Goal: Task Accomplishment & Management: Use online tool/utility

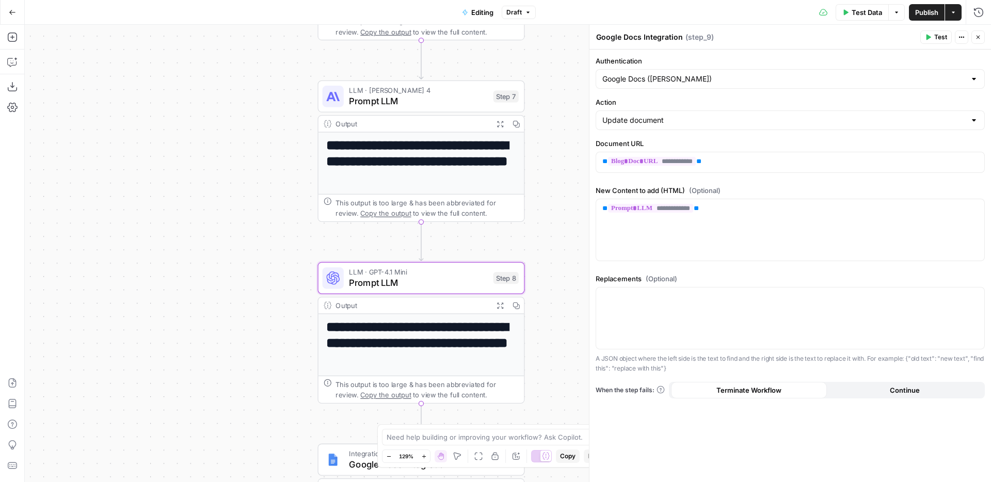
click at [730, 183] on div "**********" at bounding box center [790, 266] width 402 height 433
click at [736, 184] on div "**********" at bounding box center [790, 266] width 402 height 433
click at [723, 190] on label "New Content to add (HTML) (Optional)" at bounding box center [790, 190] width 389 height 10
click at [684, 192] on label "New Content to add (HTML) (Optional)" at bounding box center [790, 190] width 389 height 10
click at [777, 161] on p "**********" at bounding box center [790, 161] width 376 height 10
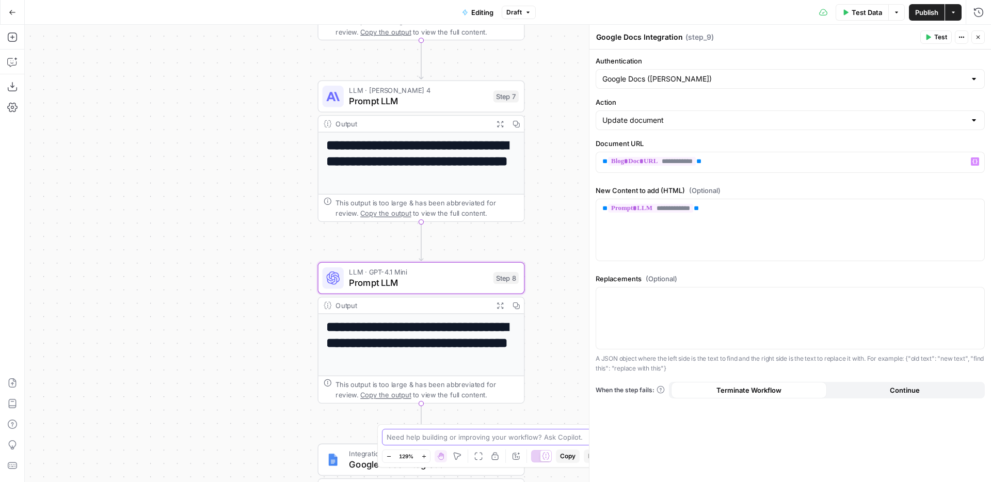
click at [571, 437] on textarea at bounding box center [490, 437] width 206 height 10
type textarea "Can you help me with step 9? I want it to append the edited version onto the or…"
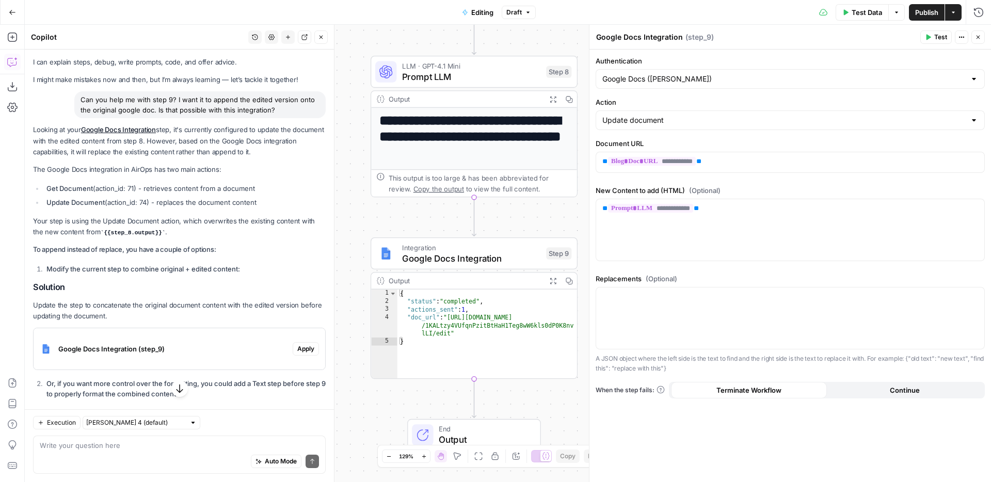
scroll to position [20, 0]
click at [692, 121] on input "Action" at bounding box center [783, 120] width 363 height 10
type input "Update document"
click at [683, 97] on label "Action" at bounding box center [790, 102] width 389 height 10
click at [683, 115] on input "Update document" at bounding box center [783, 120] width 363 height 10
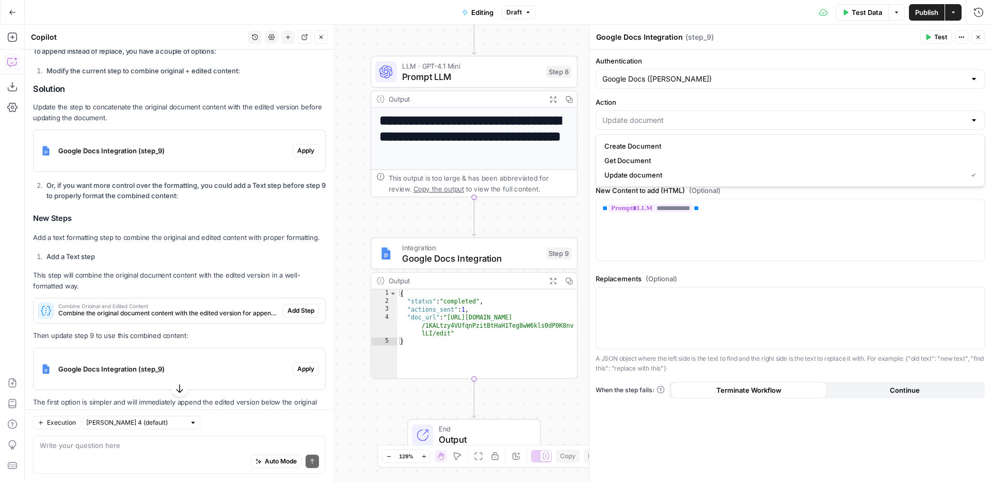
scroll to position [262, 0]
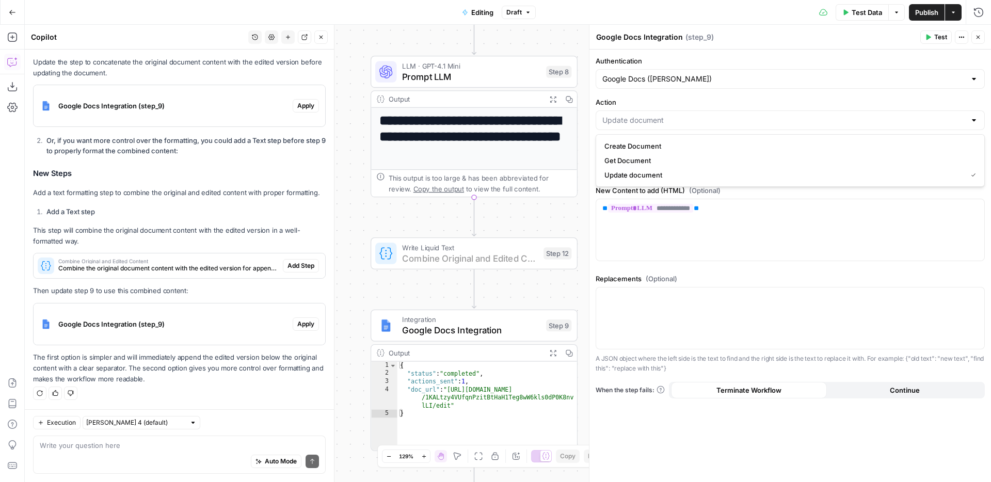
type input "Update document"
click at [290, 261] on span "Add Step" at bounding box center [301, 265] width 27 height 9
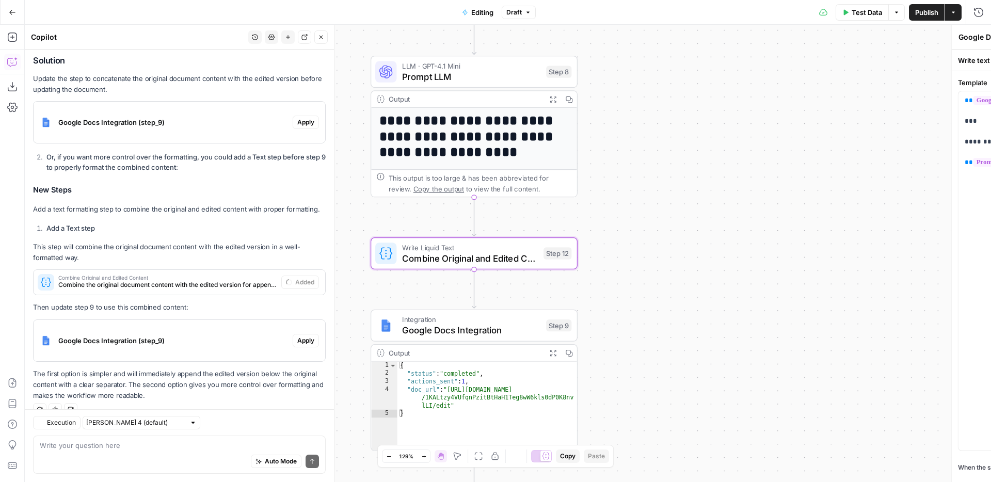
type textarea "Combine Original and Edited Content"
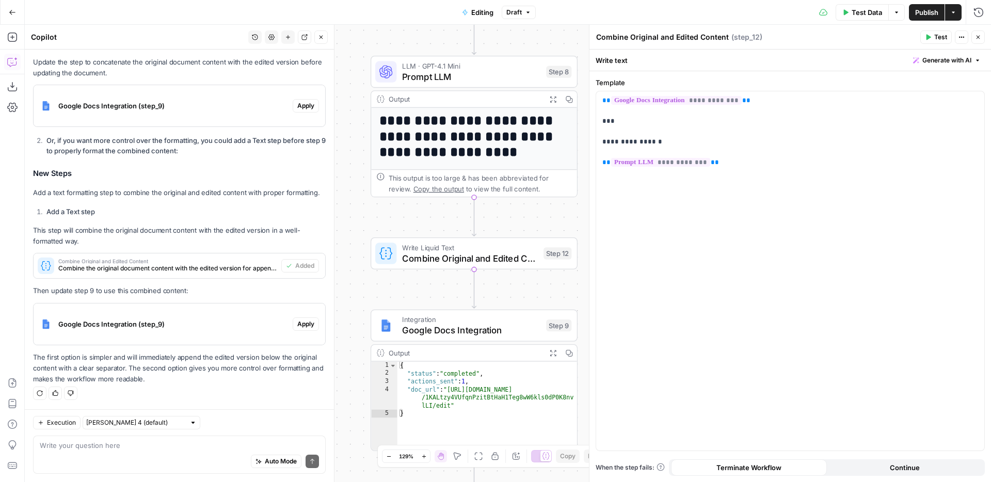
scroll to position [119, 0]
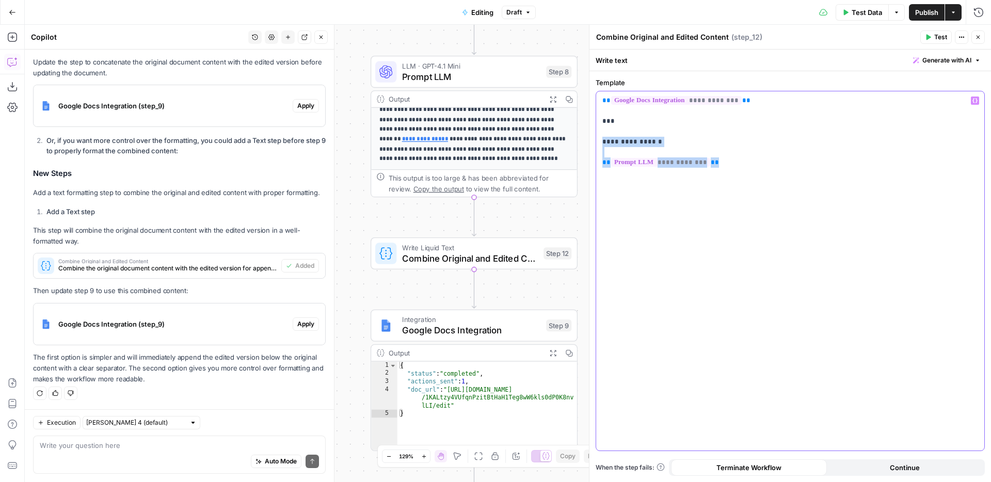
drag, startPoint x: 728, startPoint y: 166, endPoint x: 629, endPoint y: 146, distance: 101.1
click at [598, 140] on div "**********" at bounding box center [790, 270] width 388 height 359
click at [755, 161] on p "**********" at bounding box center [790, 131] width 376 height 72
drag, startPoint x: 734, startPoint y: 164, endPoint x: 596, endPoint y: 136, distance: 140.6
click at [596, 136] on div "**********" at bounding box center [790, 270] width 388 height 359
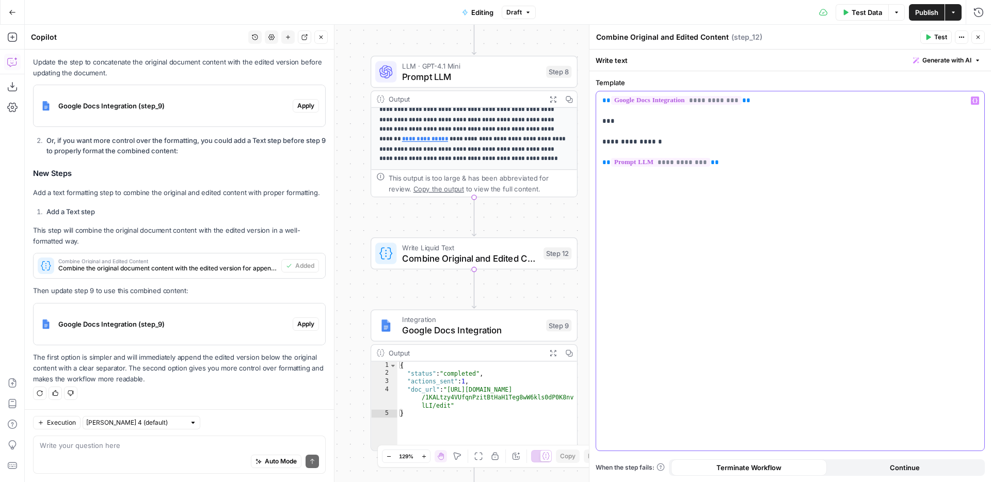
click at [603, 100] on span "**" at bounding box center [606, 100] width 8 height 7
drag, startPoint x: 602, startPoint y: 100, endPoint x: 785, endPoint y: 106, distance: 182.9
click at [785, 106] on p "**********" at bounding box center [790, 131] width 376 height 72
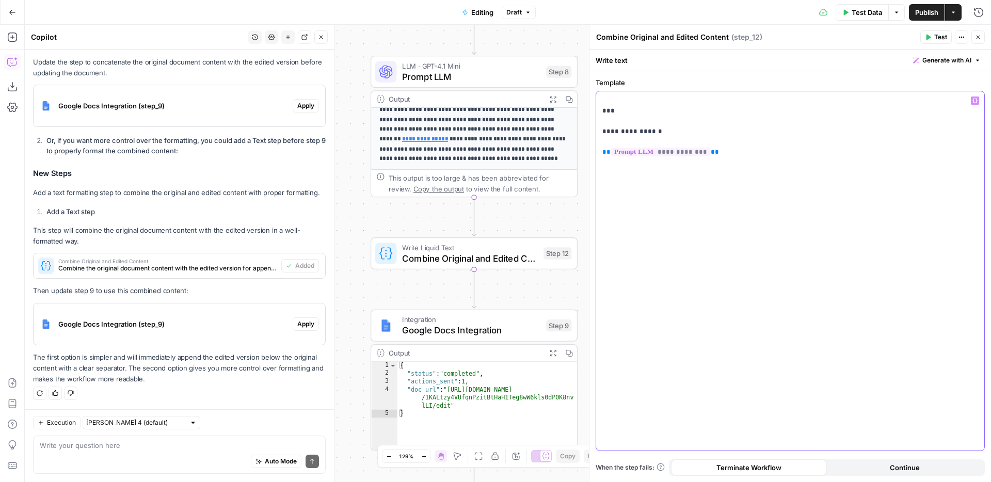
click at [718, 181] on div "**********" at bounding box center [790, 270] width 388 height 359
drag, startPoint x: 644, startPoint y: 108, endPoint x: 592, endPoint y: 107, distance: 52.1
click at [592, 107] on div "**********" at bounding box center [790, 253] width 402 height 457
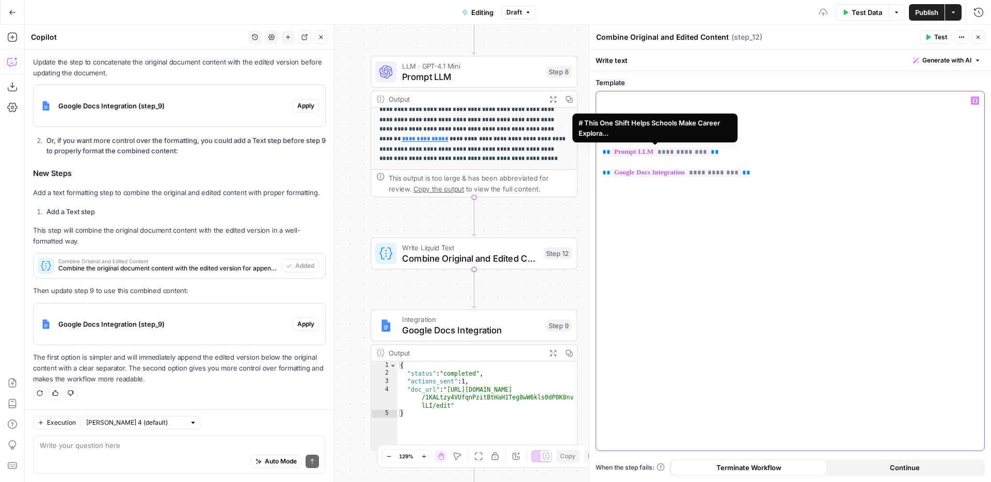
click at [728, 156] on p "**********" at bounding box center [790, 141] width 376 height 93
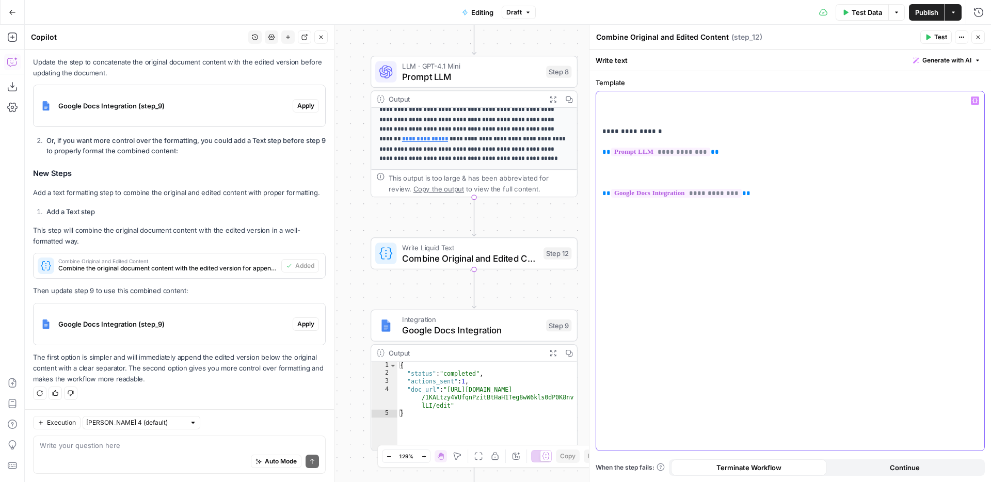
paste div
click at [603, 129] on p "**********" at bounding box center [790, 162] width 376 height 134
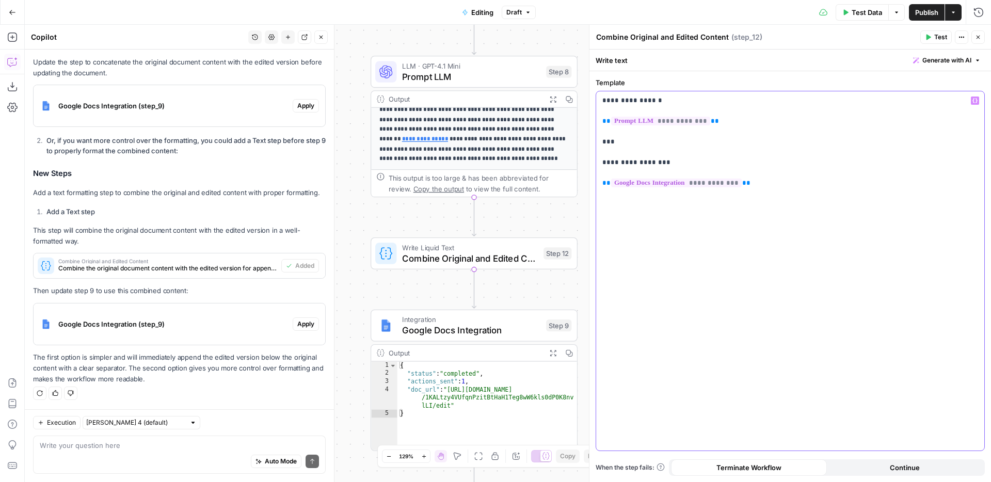
click at [740, 250] on div "**********" at bounding box center [790, 270] width 388 height 359
click at [978, 36] on icon "button" at bounding box center [978, 37] width 6 height 6
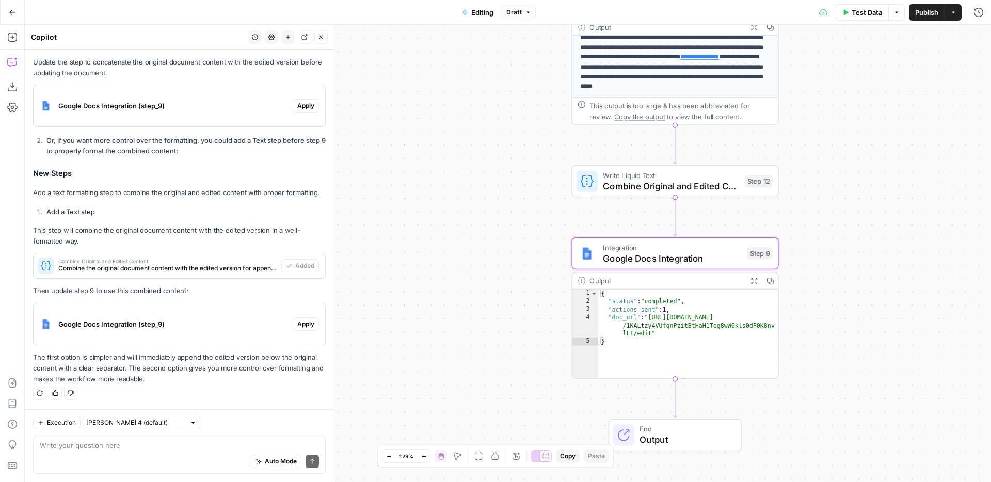
click at [313, 322] on span "Apply" at bounding box center [305, 324] width 17 height 9
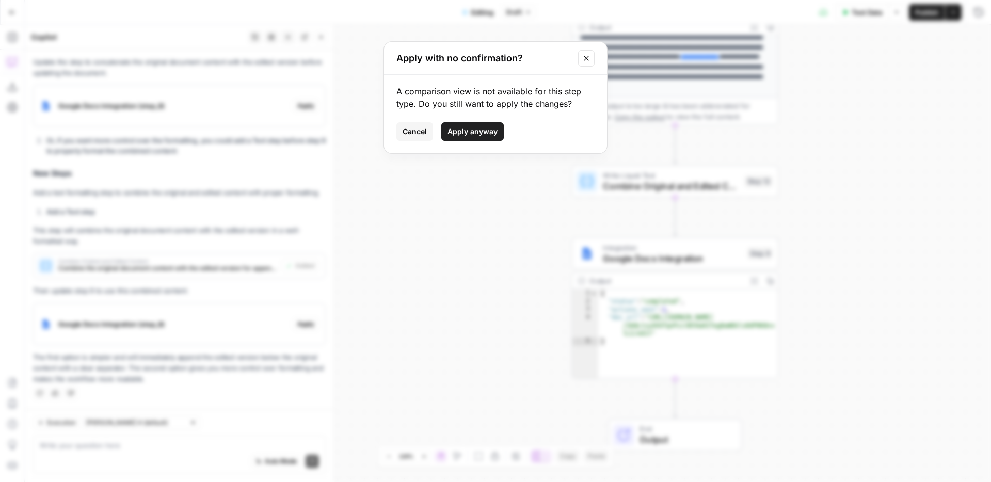
click at [480, 135] on span "Apply anyway" at bounding box center [473, 131] width 50 height 10
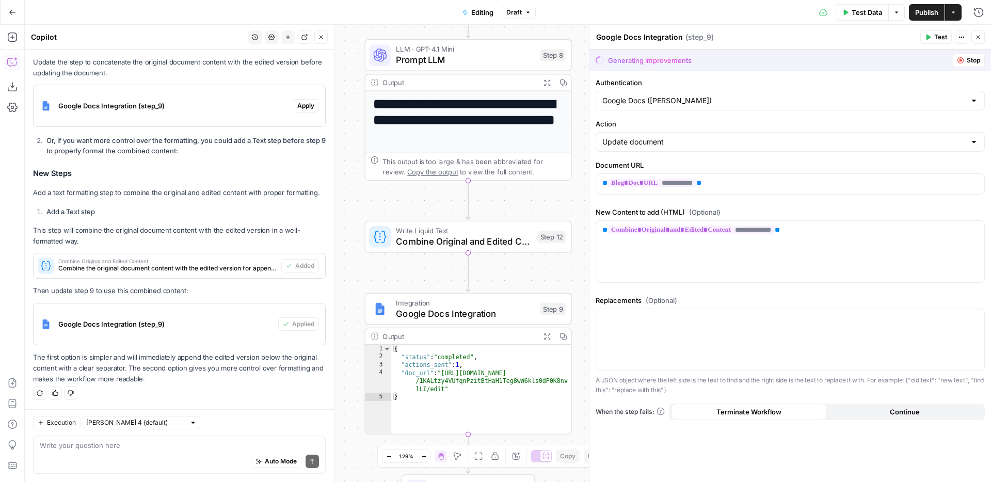
click at [197, 458] on div "Auto Mode Send" at bounding box center [179, 462] width 279 height 23
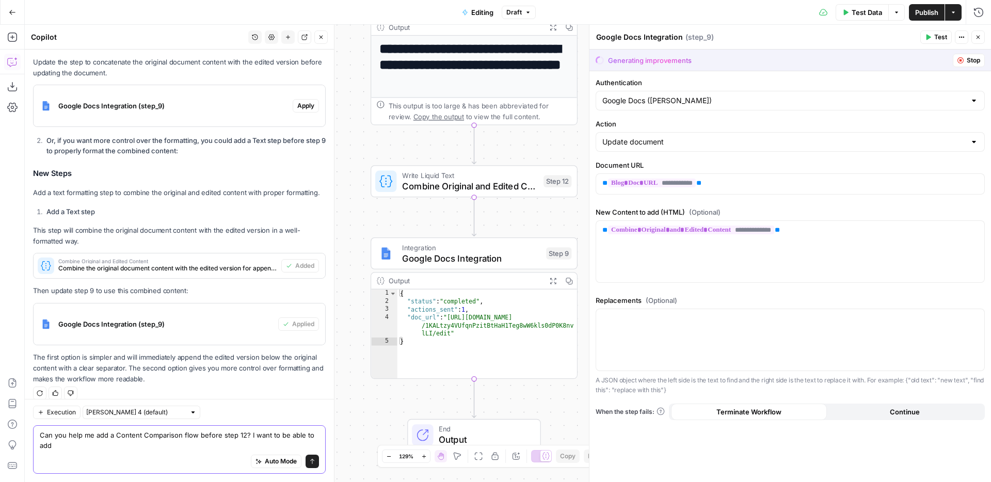
scroll to position [289, 0]
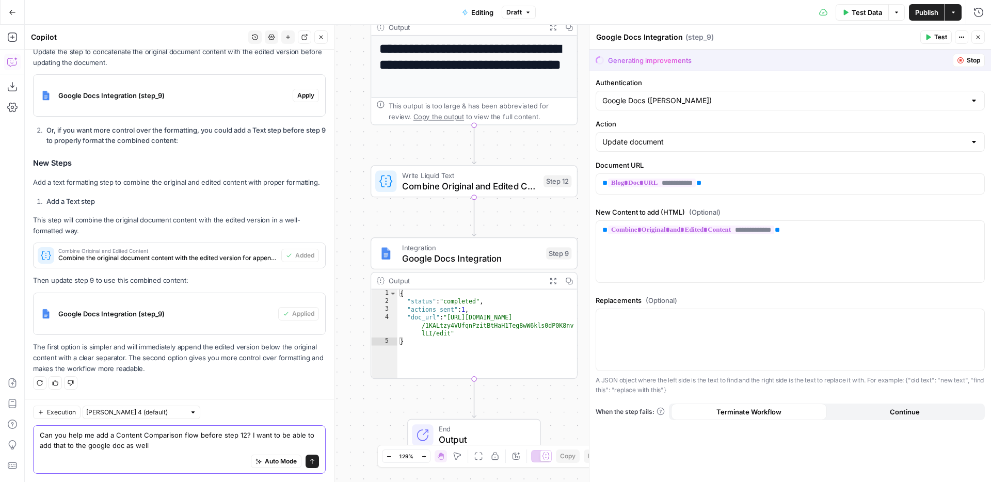
type textarea "Can you help me add a Content Comparison flow before step 12? I want to be able…"
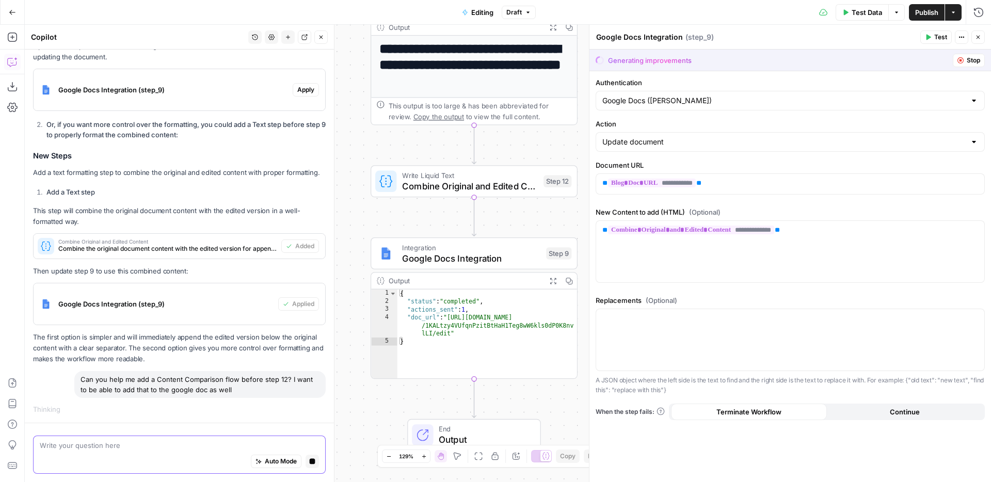
scroll to position [277, 0]
click at [683, 61] on div "Generating improvements" at bounding box center [650, 60] width 84 height 10
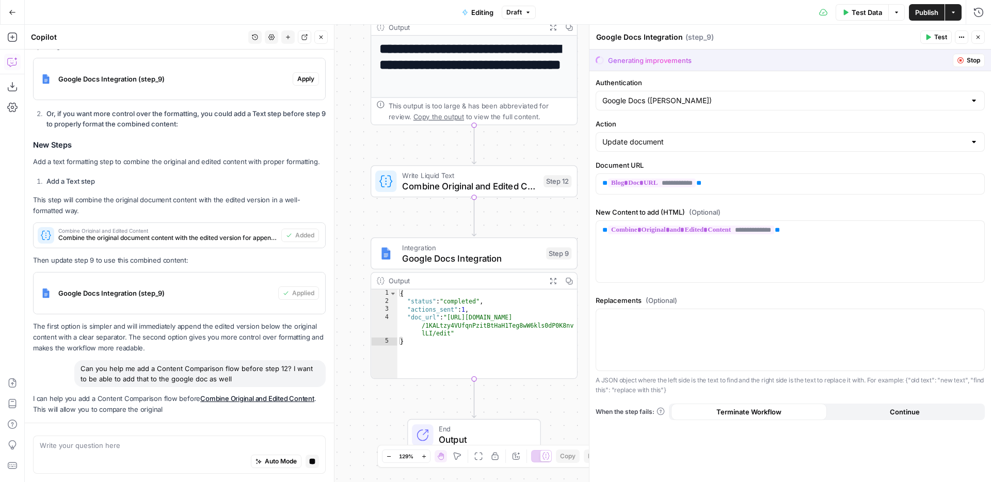
click at [961, 61] on icon "button" at bounding box center [961, 60] width 6 height 6
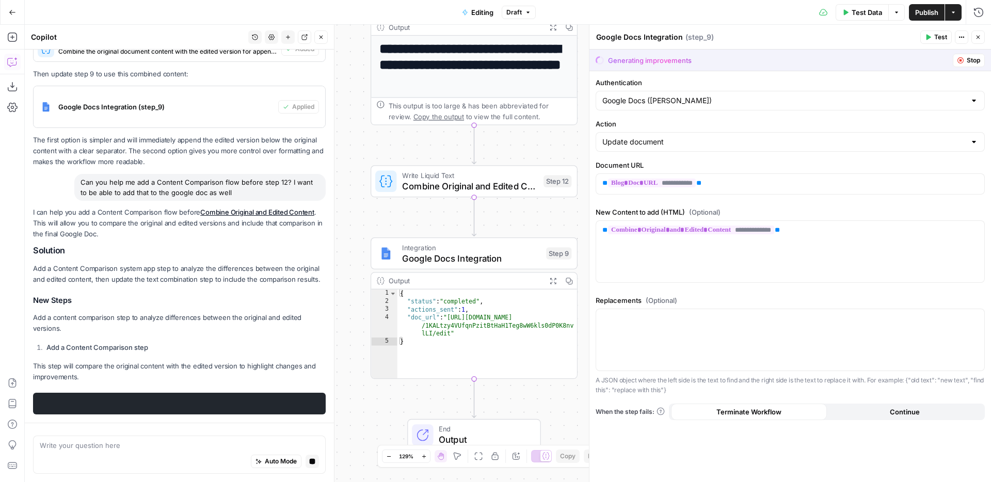
click at [961, 60] on icon "button" at bounding box center [961, 60] width 6 height 6
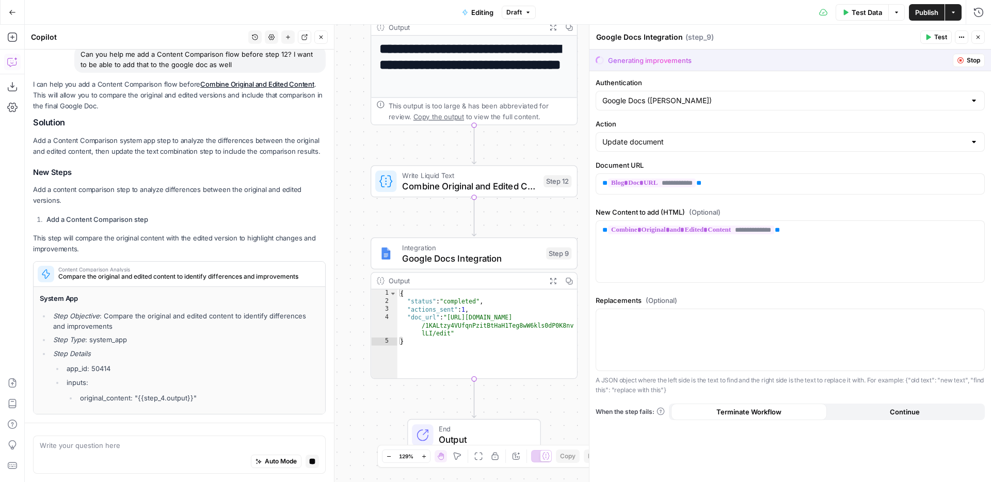
scroll to position [630, 0]
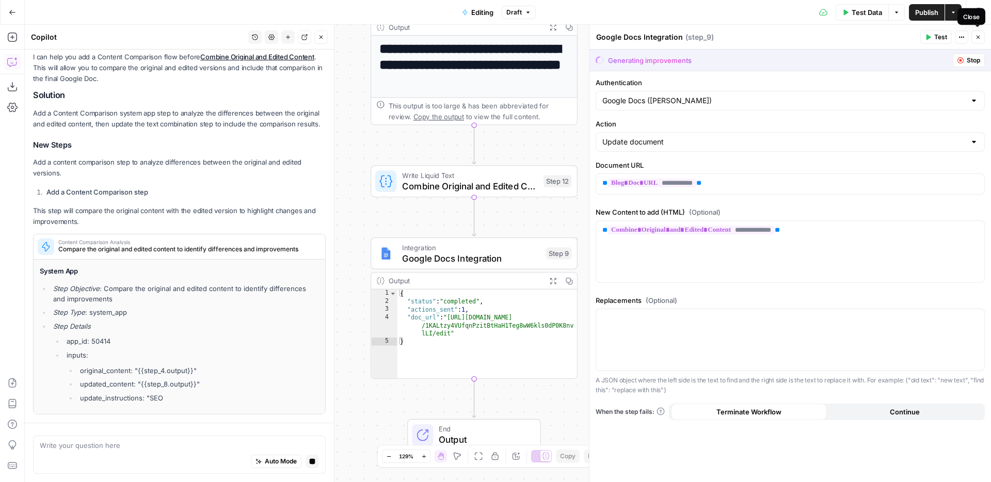
click at [981, 37] on button "Close" at bounding box center [977, 36] width 13 height 13
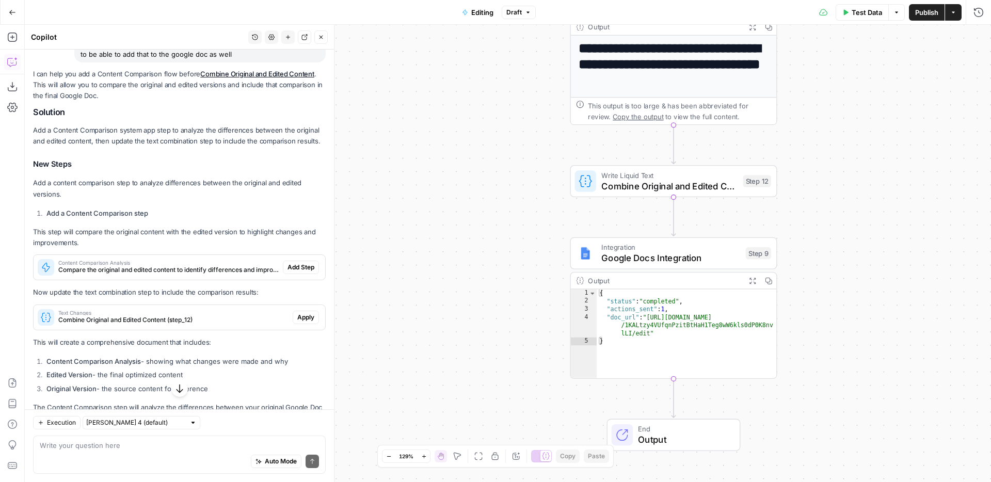
scroll to position [683, 0]
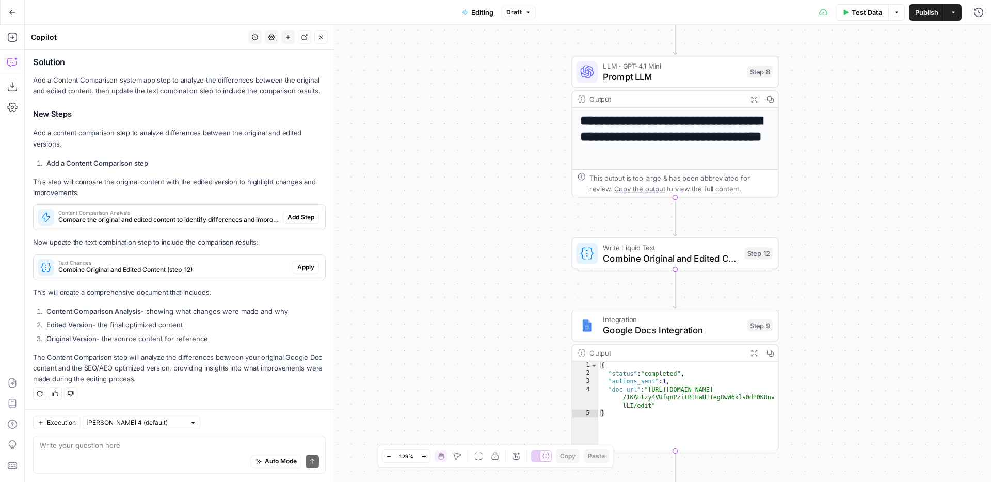
click at [143, 211] on span "Content Comparison Analysis" at bounding box center [168, 212] width 220 height 5
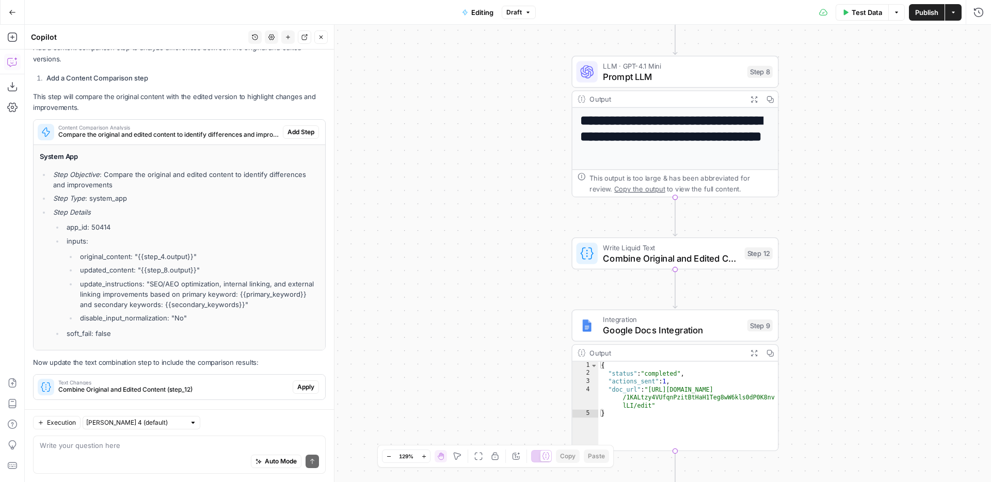
scroll to position [764, 0]
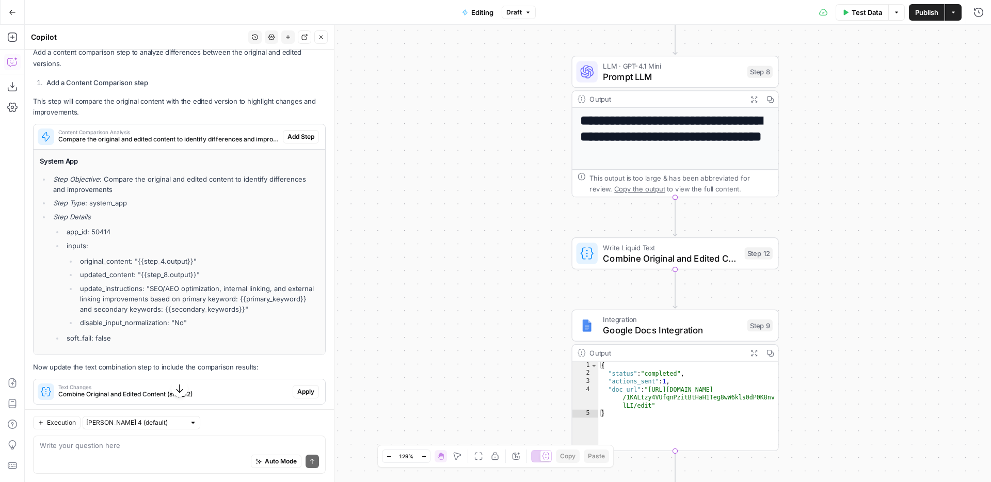
click at [230, 429] on div "Execution Claude Sonnet 4 (default) Write your question here Auto Mode Send" at bounding box center [179, 445] width 309 height 73
click at [228, 443] on textarea at bounding box center [179, 445] width 279 height 10
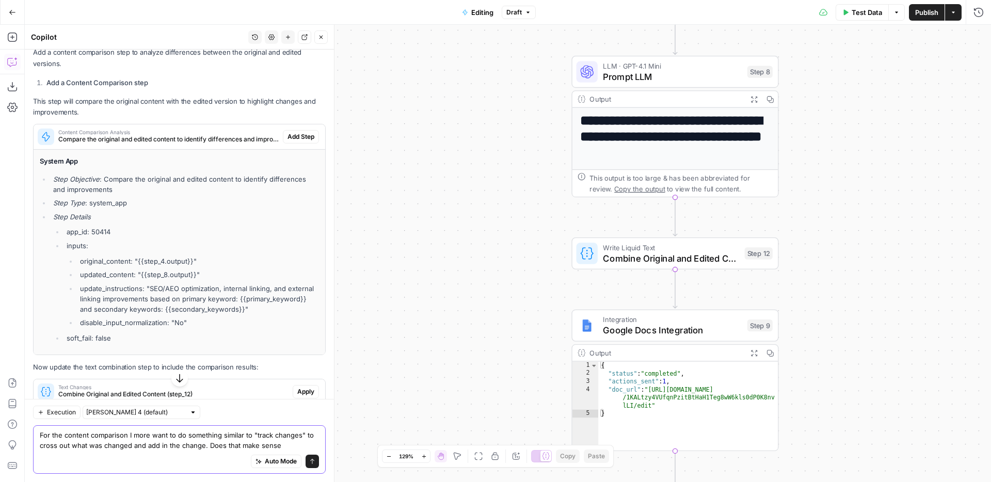
type textarea "For the content comparison I more want to do something similar to "track change…"
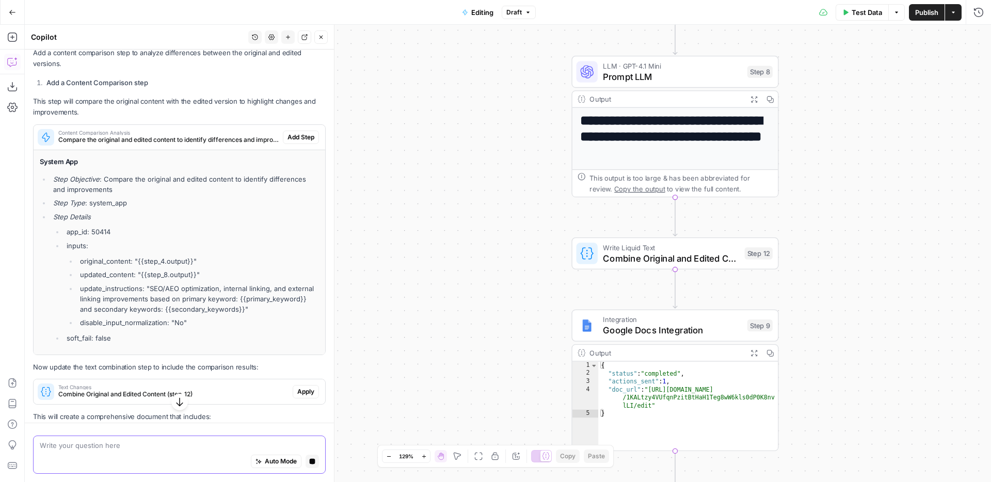
scroll to position [894, 0]
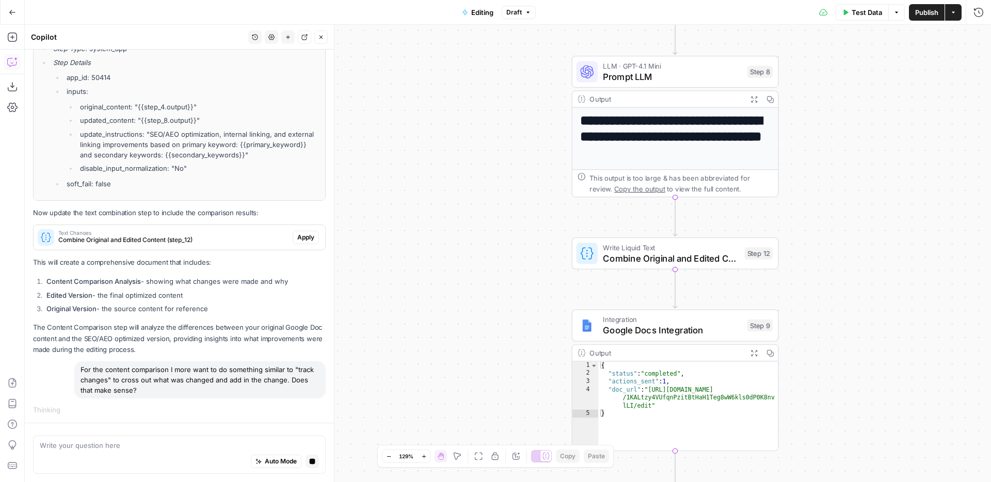
click at [325, 431] on div "Write your question here Auto Mode Stop generating" at bounding box center [179, 452] width 309 height 59
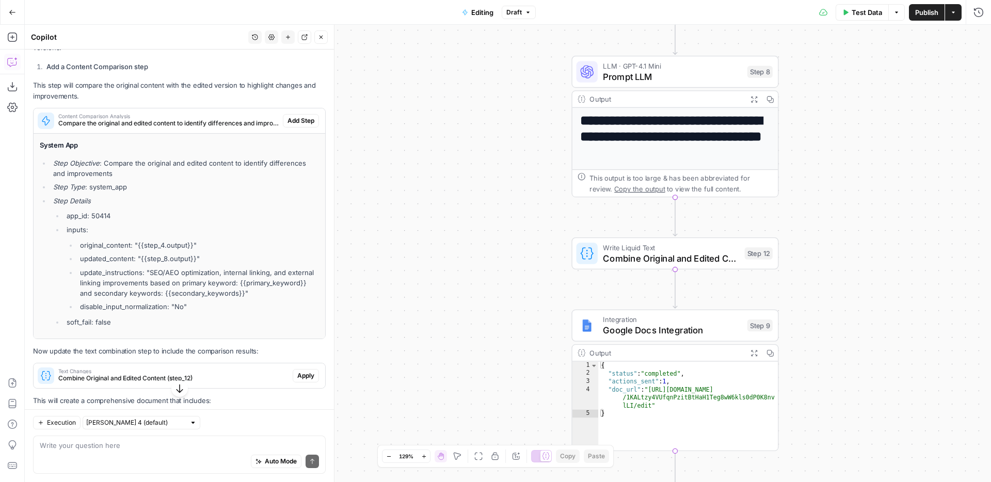
scroll to position [748, 0]
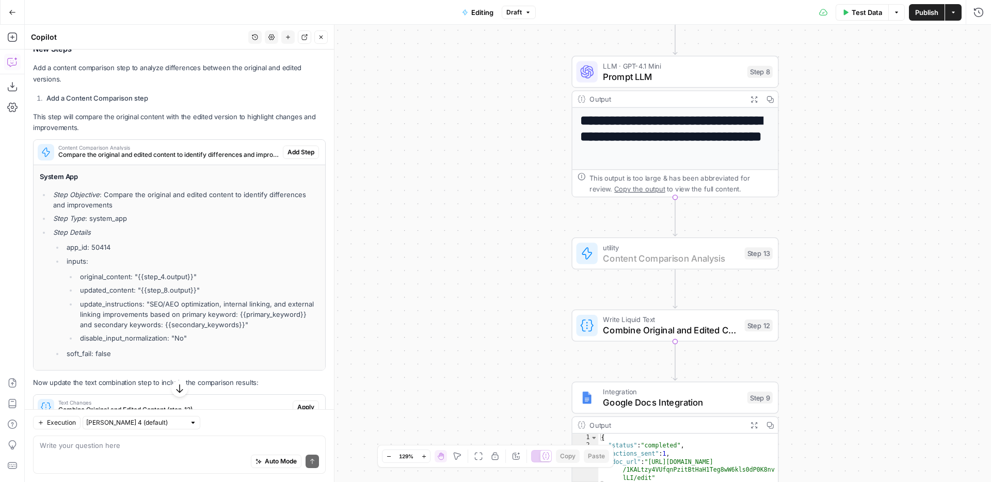
click at [313, 153] on span "Add Step" at bounding box center [301, 152] width 27 height 9
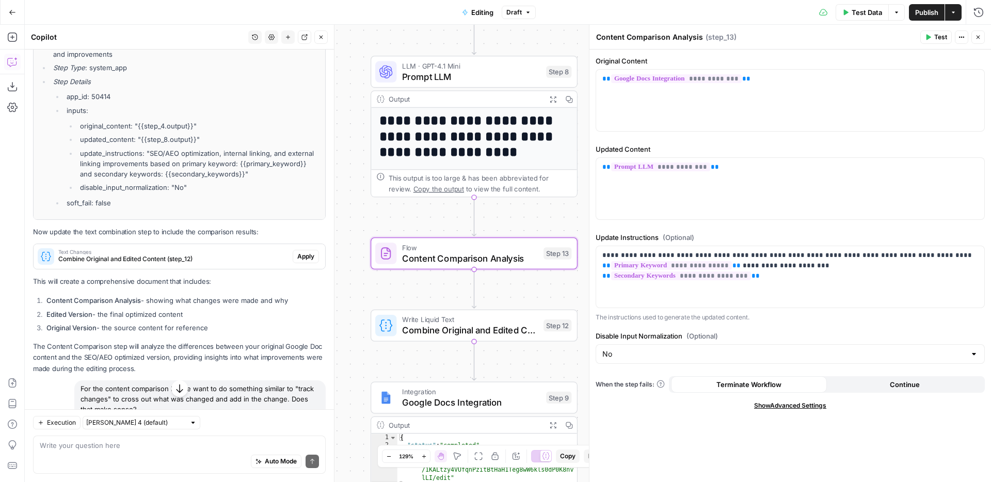
scroll to position [915, 0]
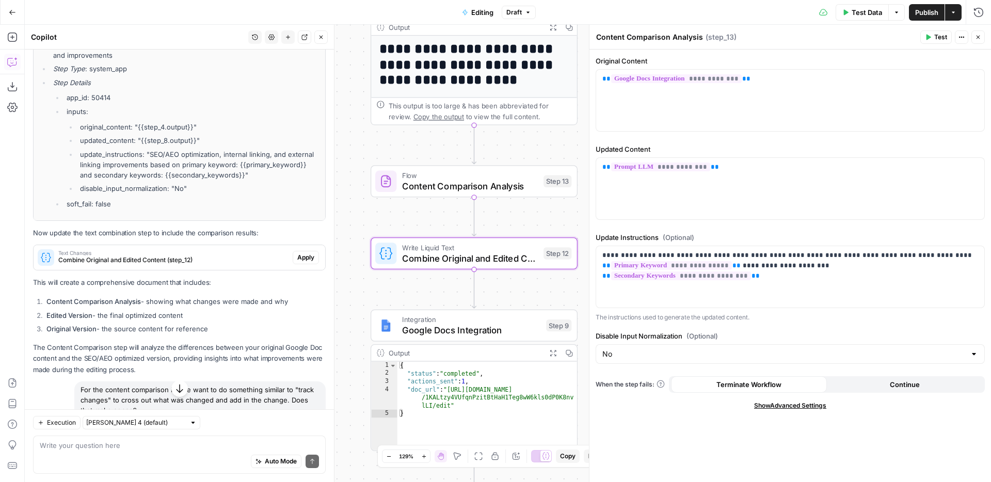
click at [260, 254] on span "Text Changes" at bounding box center [173, 252] width 230 height 5
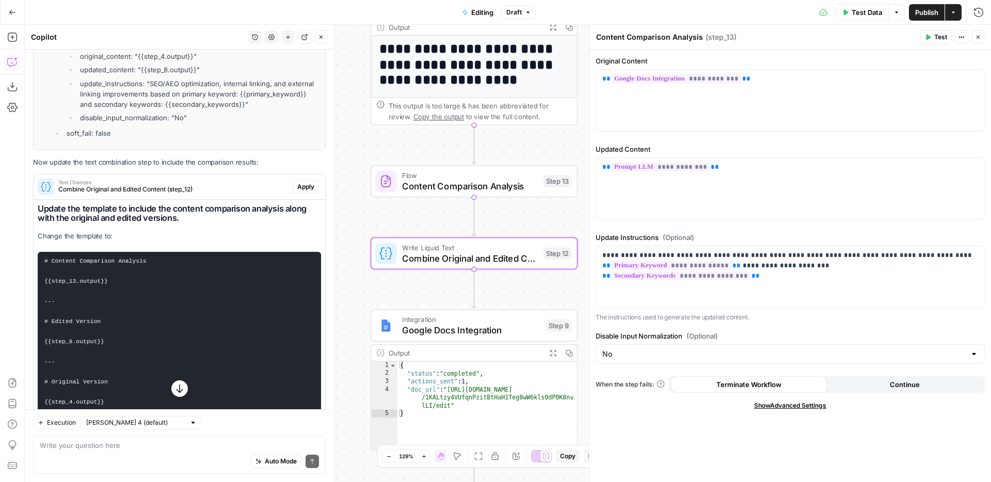
scroll to position [1024, 0]
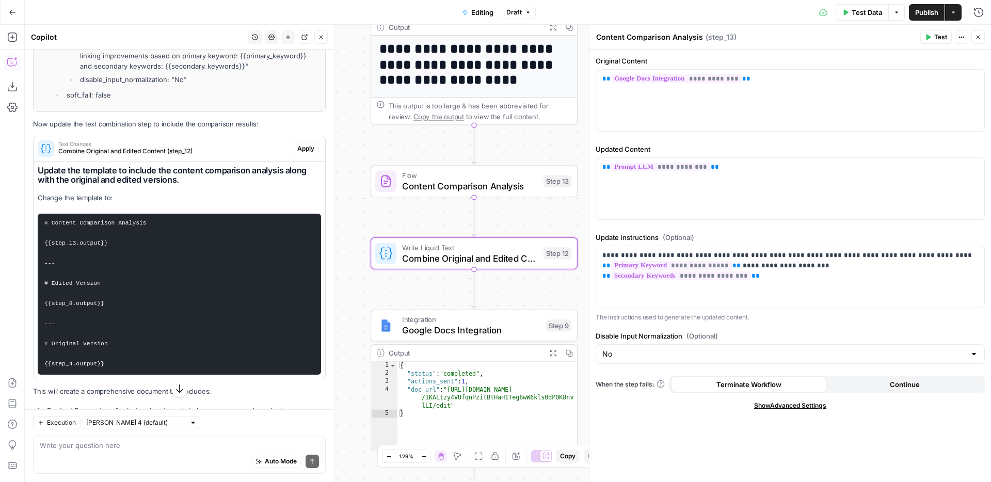
click at [305, 147] on span "Apply" at bounding box center [305, 148] width 17 height 9
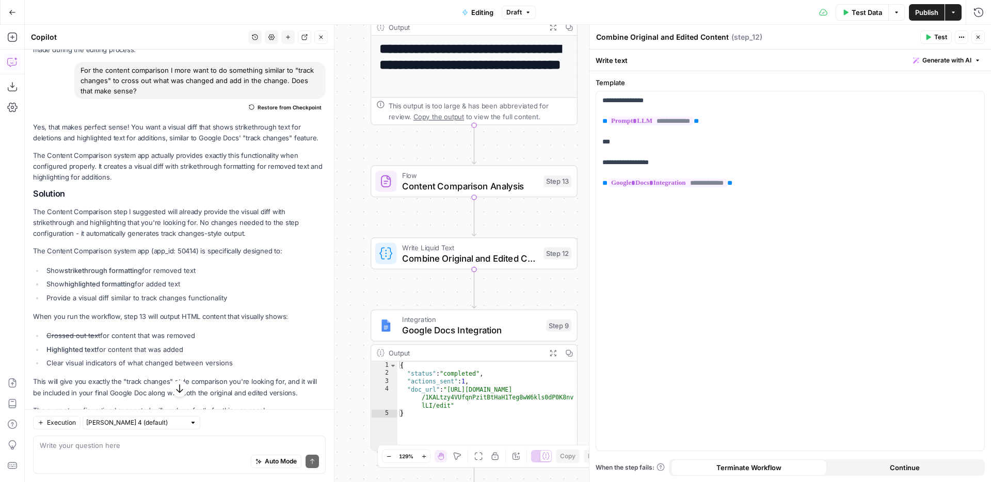
scroll to position [1483, 0]
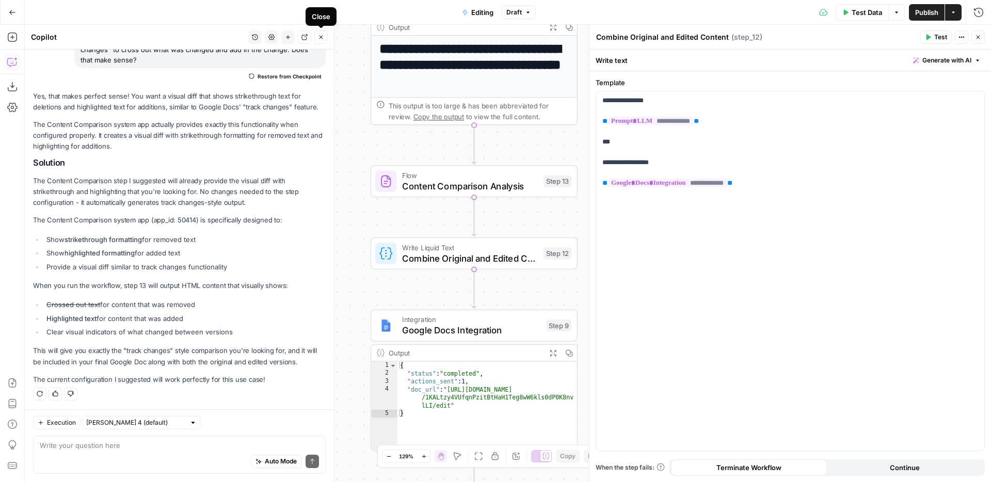
click at [322, 38] on icon "button" at bounding box center [322, 38] width 4 height 4
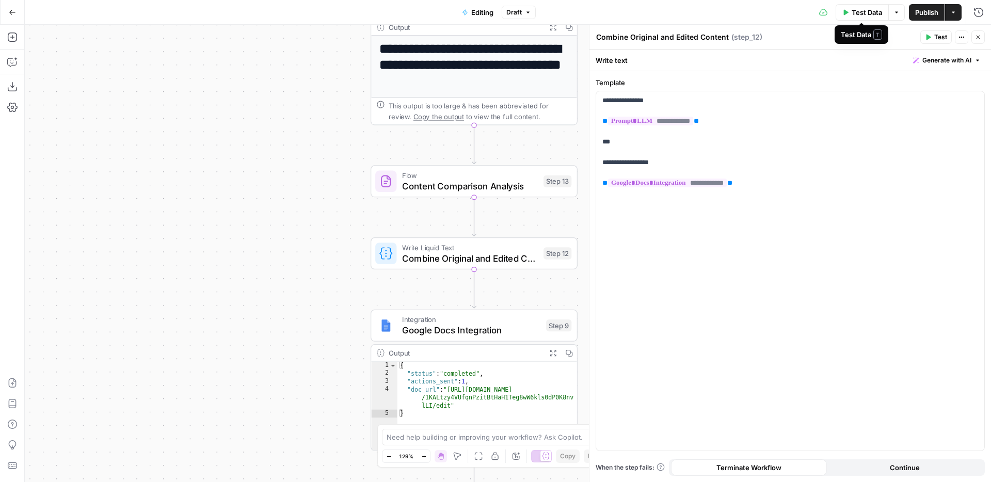
click at [896, 14] on icon "button" at bounding box center [897, 12] width 6 height 6
click at [864, 35] on span "Run Test" at bounding box center [866, 36] width 45 height 10
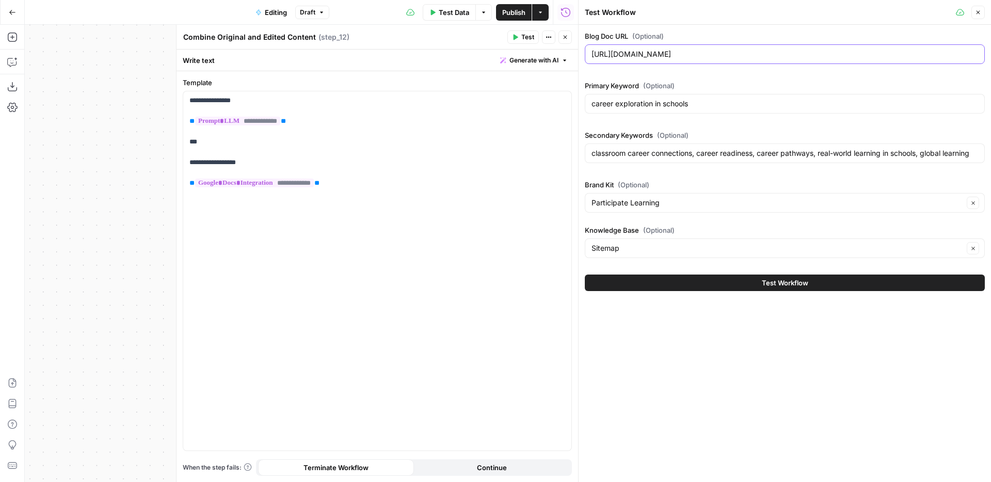
scroll to position [0, 60]
drag, startPoint x: 593, startPoint y: 56, endPoint x: 991, endPoint y: 69, distance: 398.2
click at [991, 69] on div "Blog Doc URL (Optional) https://docs.google.com/document/d/1KALtzy4VUfqnPzitBtH…" at bounding box center [785, 161] width 412 height 273
paste input "[URL][DOMAIN_NAME]"
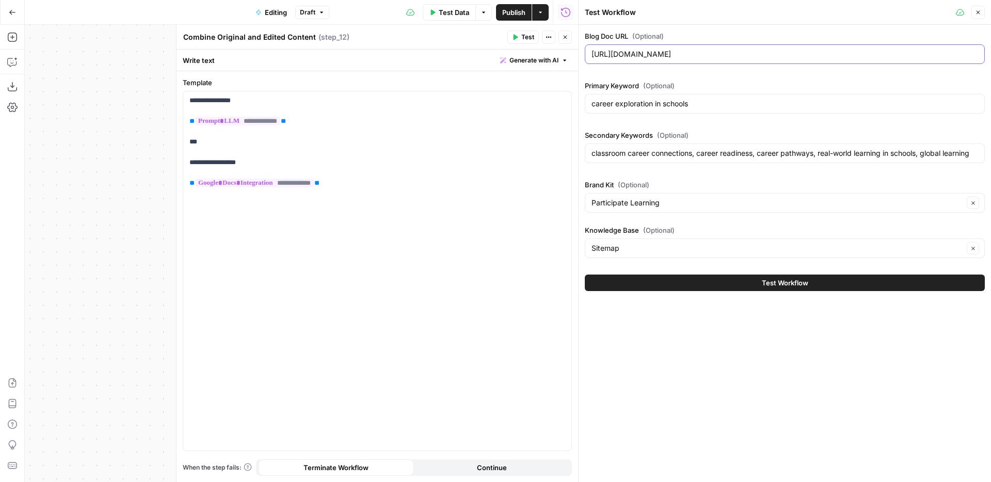
type input "[URL][DOMAIN_NAME]"
drag, startPoint x: 777, startPoint y: 105, endPoint x: 577, endPoint y: 105, distance: 200.3
click at [578, 106] on div "Test Workflow Close Blog Doc URL (Optional) https://docs.google.com/document/d/…" at bounding box center [784, 241] width 413 height 482
type input "AI in schools"
click at [601, 154] on input "classroom career connections, career readiness, career pathways, real-world lea…" at bounding box center [785, 153] width 387 height 10
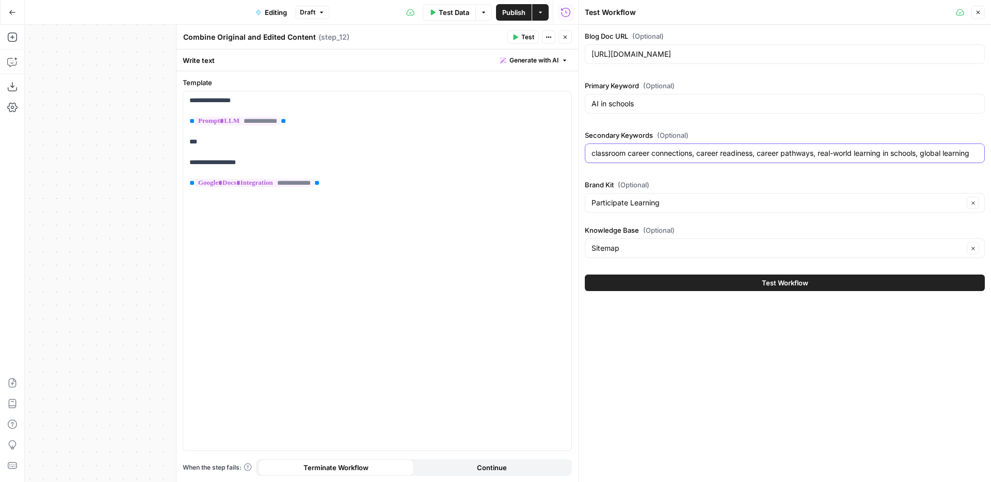
drag, startPoint x: 593, startPoint y: 154, endPoint x: 978, endPoint y: 153, distance: 385.1
click at [978, 153] on input "classroom career connections, career readiness, career pathways, real-world lea…" at bounding box center [785, 153] width 387 height 10
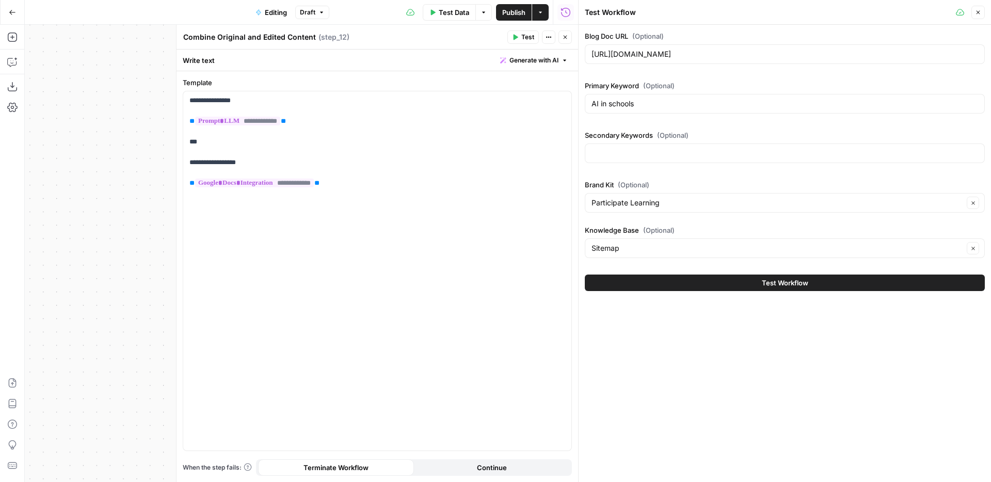
click at [835, 174] on div "Blog Doc URL (Optional) https://docs.google.com/document/d/1GiwcxN6NTO3FO1tL4NT…" at bounding box center [785, 146] width 400 height 231
click at [846, 247] on input "Knowledge Base (Optional)" at bounding box center [778, 248] width 372 height 10
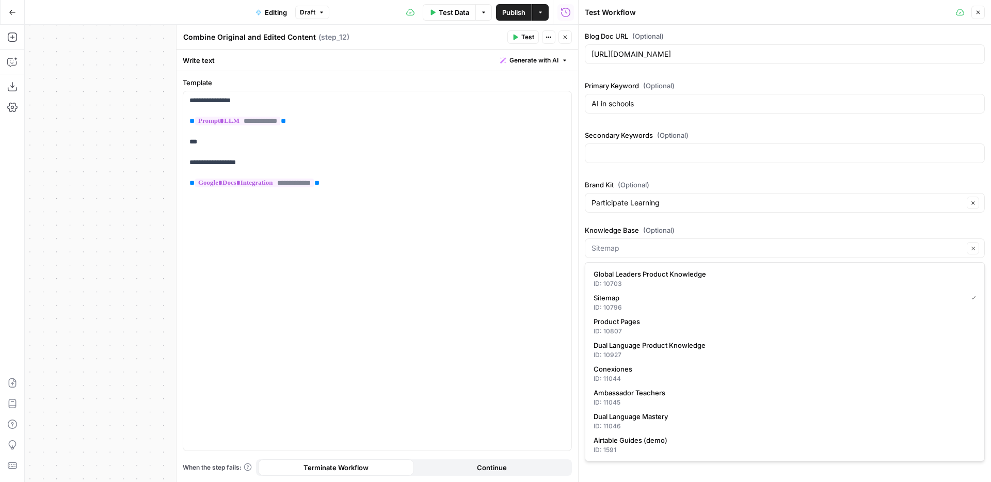
type input "Sitemap"
click at [839, 232] on label "Knowledge Base (Optional)" at bounding box center [785, 230] width 400 height 10
click at [839, 243] on input "Sitemap" at bounding box center [778, 248] width 372 height 10
type input "Sitemap"
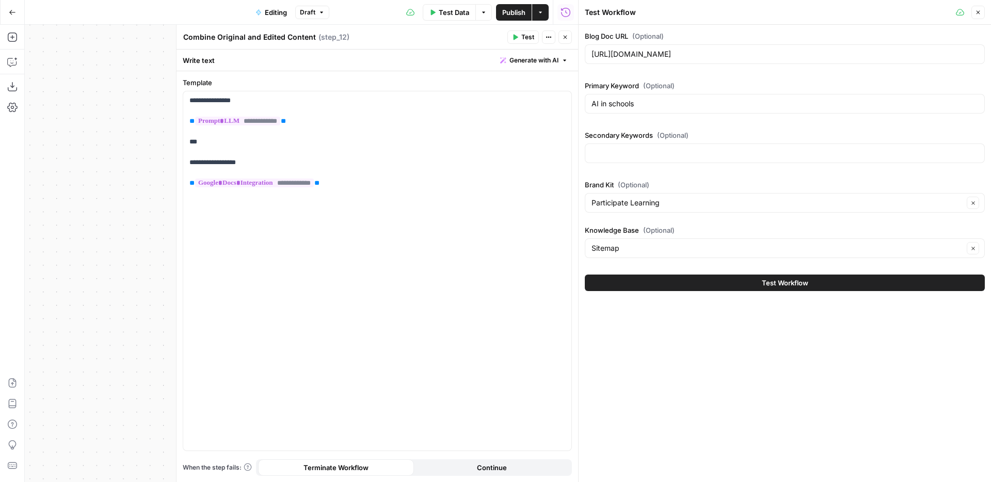
click at [821, 221] on div "Blog Doc URL (Optional) https://docs.google.com/document/d/1GiwcxN6NTO3FO1tL4NT…" at bounding box center [785, 146] width 400 height 231
click at [827, 337] on div "Blog Doc URL (Optional) https://docs.google.com/document/d/1GiwcxN6NTO3FO1tL4NT…" at bounding box center [785, 253] width 412 height 457
click at [806, 284] on span "Test Workflow" at bounding box center [785, 283] width 46 height 10
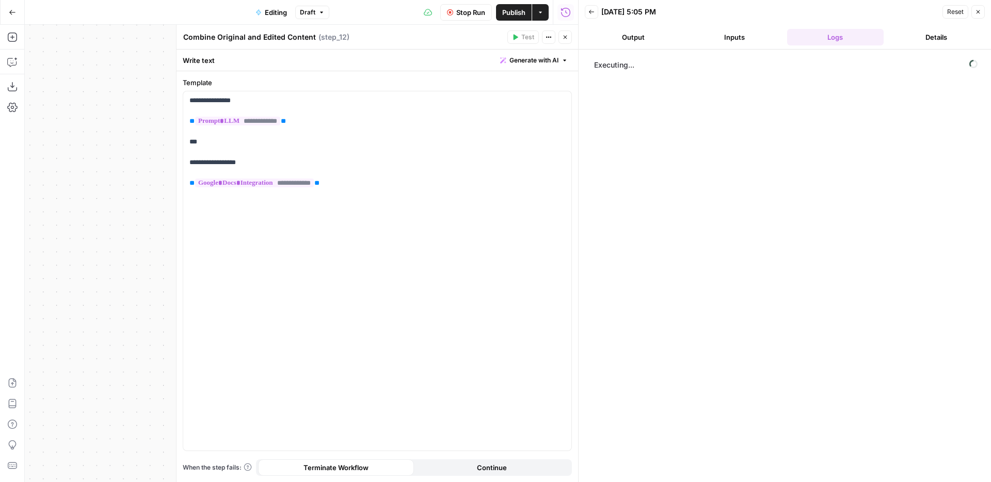
click at [562, 35] on icon "button" at bounding box center [565, 37] width 6 height 6
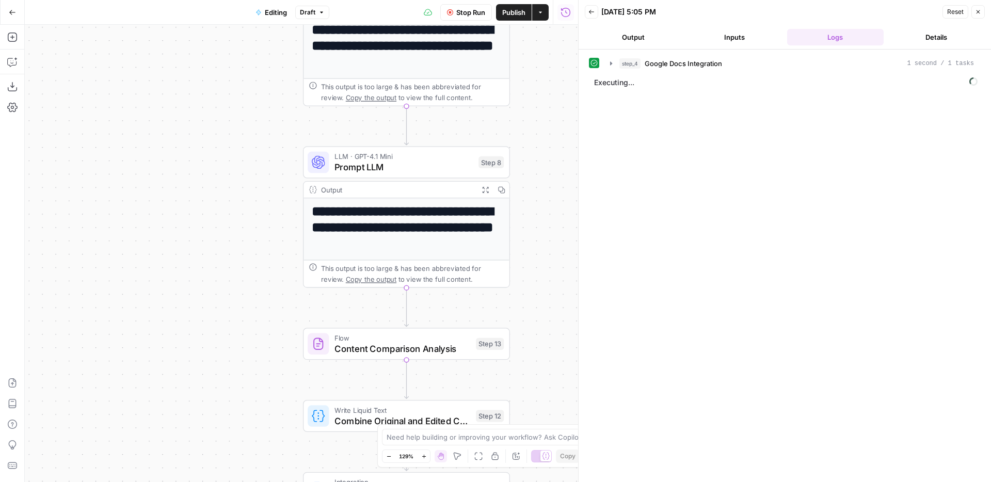
drag, startPoint x: 292, startPoint y: 100, endPoint x: 274, endPoint y: 242, distance: 143.1
click at [276, 243] on div "Workflow Input Settings Inputs Integration Google Docs Integration Step 4 Outpu…" at bounding box center [301, 253] width 553 height 457
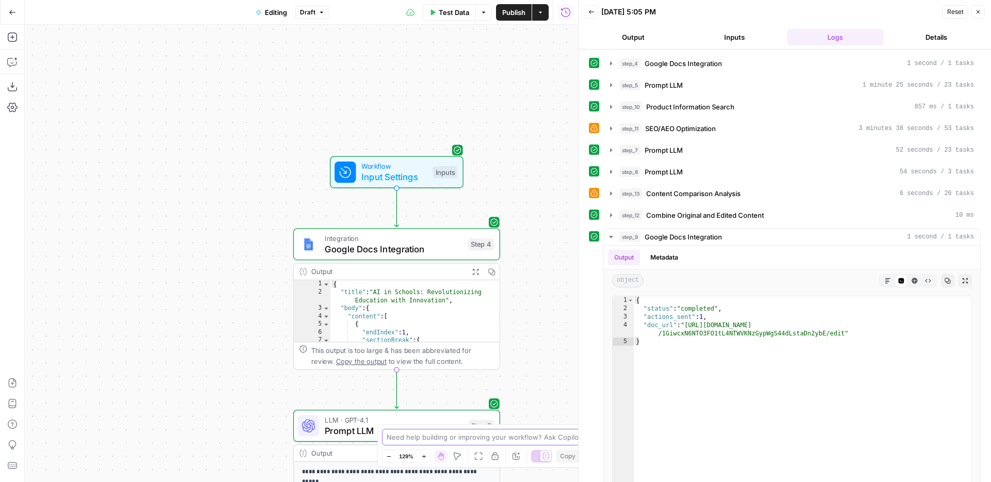
drag, startPoint x: 407, startPoint y: 433, endPoint x: 392, endPoint y: 429, distance: 16.0
click at [407, 433] on textarea at bounding box center [490, 437] width 206 height 10
type textarea "The test didn't write to my google doc. Is this because it was a test or is it …"
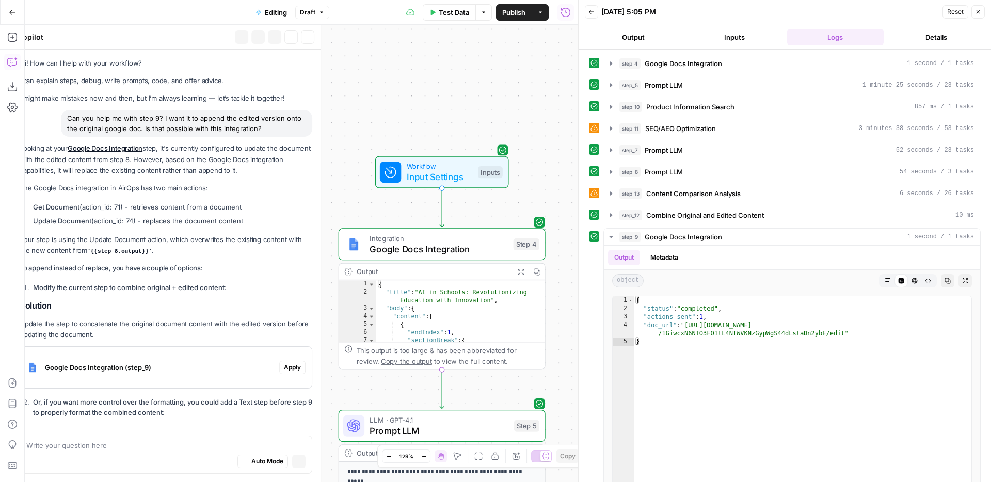
scroll to position [1023, 0]
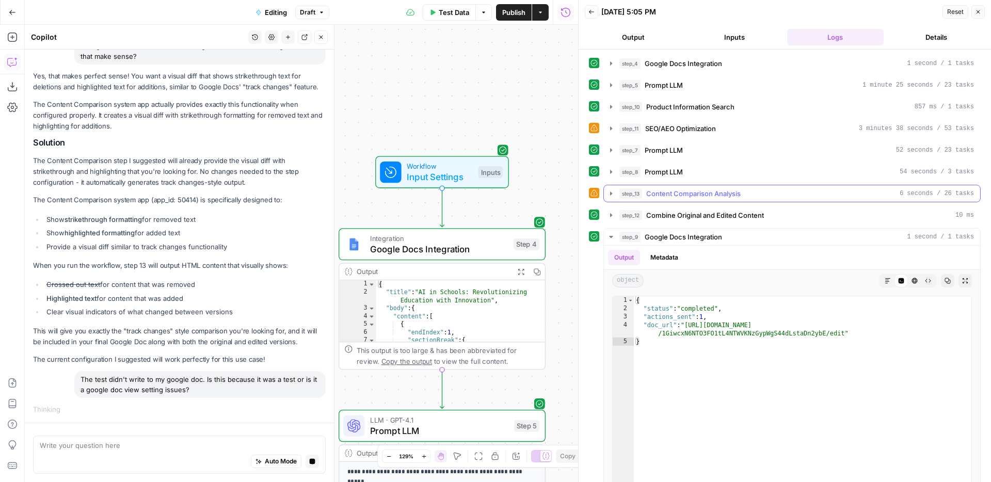
click at [608, 192] on icon "button" at bounding box center [611, 193] width 8 height 8
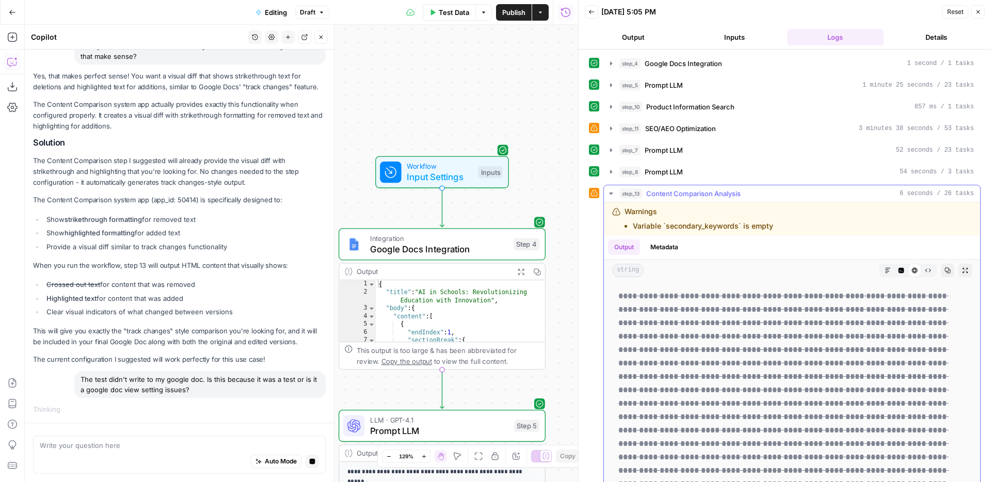
click at [612, 191] on icon "button" at bounding box center [611, 193] width 8 height 8
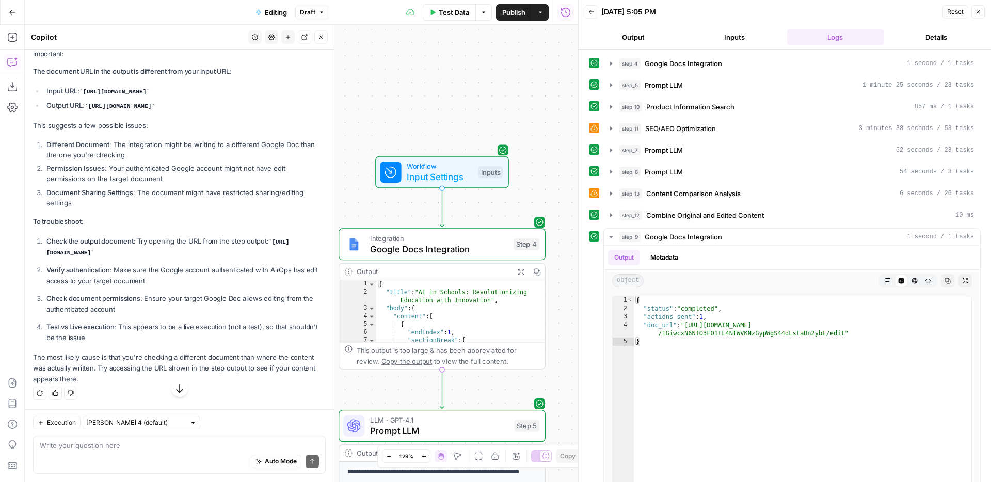
scroll to position [1469, 0]
drag, startPoint x: 67, startPoint y: 291, endPoint x: 44, endPoint y: 284, distance: 23.7
click at [44, 258] on li "Check the output document : Try opening the URL from the step output: https://d…" at bounding box center [185, 247] width 282 height 22
copy code "https://docs.google.com/document/d/1KALtzy4VUfqnPzitBtHaH1Teg8wW6kls0dP0K8nvlLI…"
type textarea "**********"
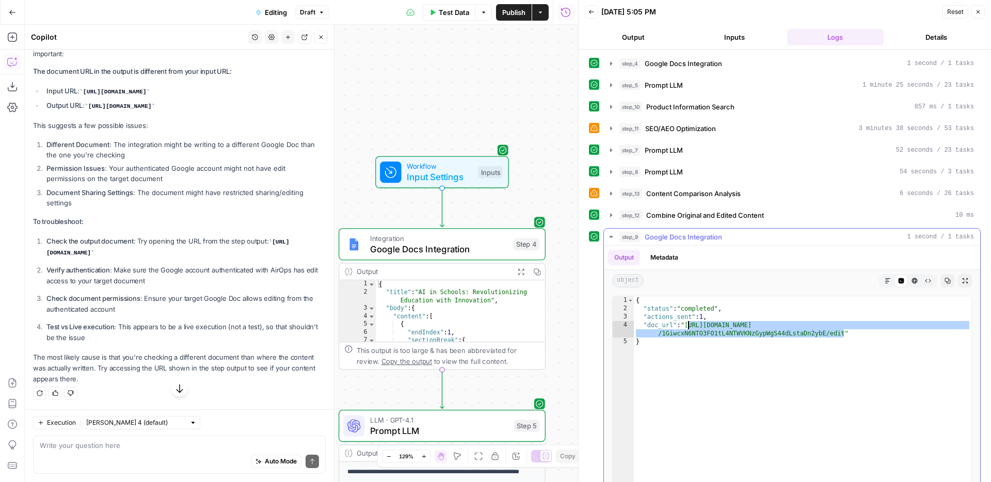
drag, startPoint x: 844, startPoint y: 336, endPoint x: 688, endPoint y: 327, distance: 157.1
click at [687, 327] on div "{ "status" : "completed" , "actions_sent" : 1 , "doc_url" : "https://docs.googl…" at bounding box center [803, 405] width 338 height 219
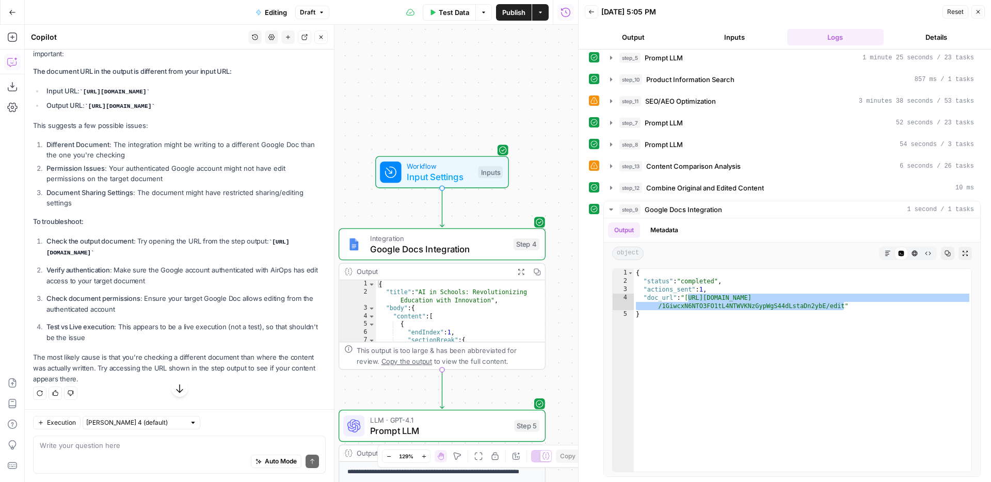
click at [641, 38] on button "Output" at bounding box center [633, 37] width 97 height 17
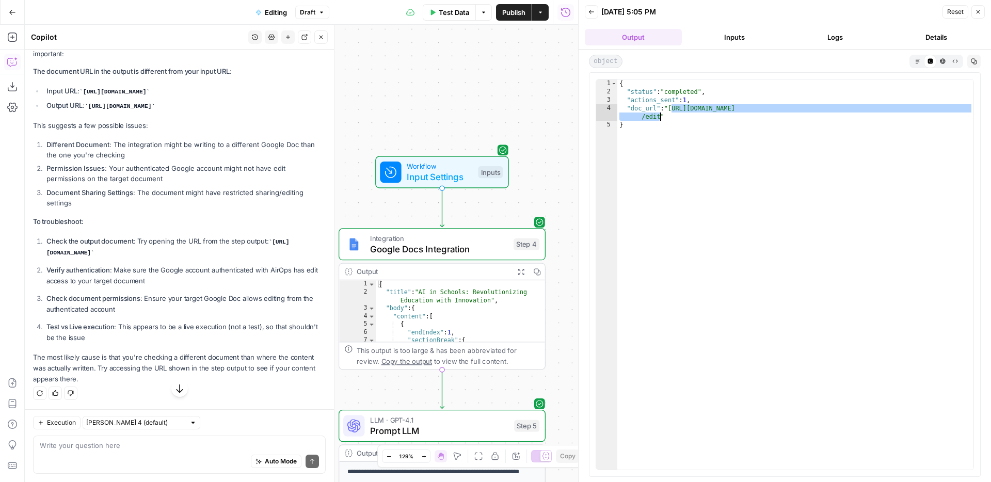
drag, startPoint x: 672, startPoint y: 111, endPoint x: 662, endPoint y: 119, distance: 12.5
click at [662, 119] on div "{ "status" : "completed" , "actions_sent" : 1 , "doc_url" : "https://docs.googl…" at bounding box center [795, 282] width 356 height 407
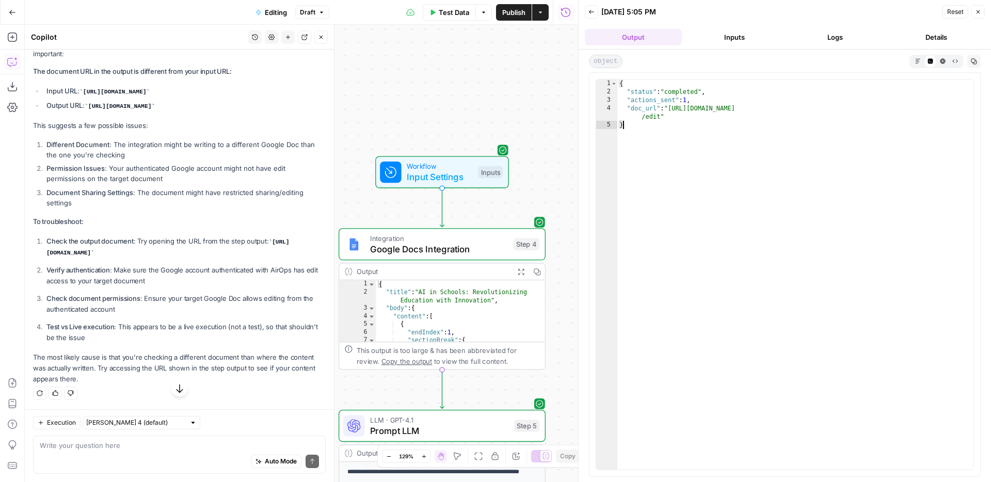
click at [806, 152] on div "{ "status" : "completed" , "actions_sent" : 1 , "doc_url" : "https://docs.googl…" at bounding box center [795, 282] width 356 height 407
type textarea "*"
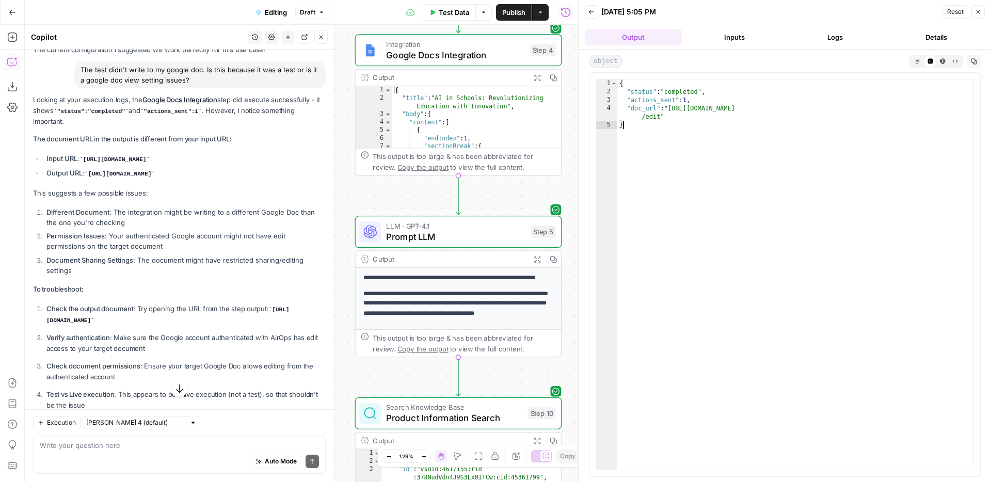
scroll to position [1387, 0]
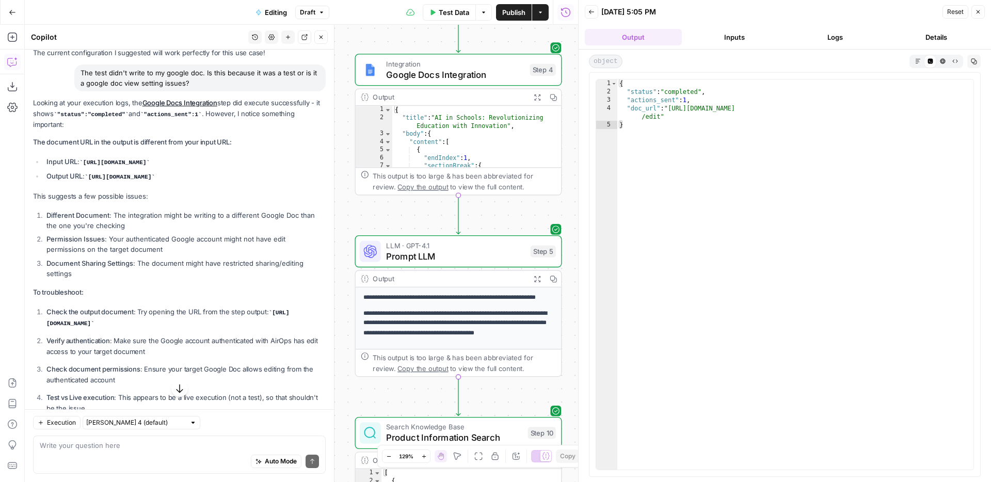
drag, startPoint x: 67, startPoint y: 183, endPoint x: 51, endPoint y: 176, distance: 17.8
click at [51, 168] on li "Input URL : https://docs.google.com/document/d/1GiwcxN6NTO3FO1tL4NTWVKNzGypWgS4…" at bounding box center [185, 161] width 282 height 11
copy code "https://docs.google.com/document/d/1GiwcxN6NTO3FO1tL4NTWVKNzGypWgS44dLstaDn2ybE…"
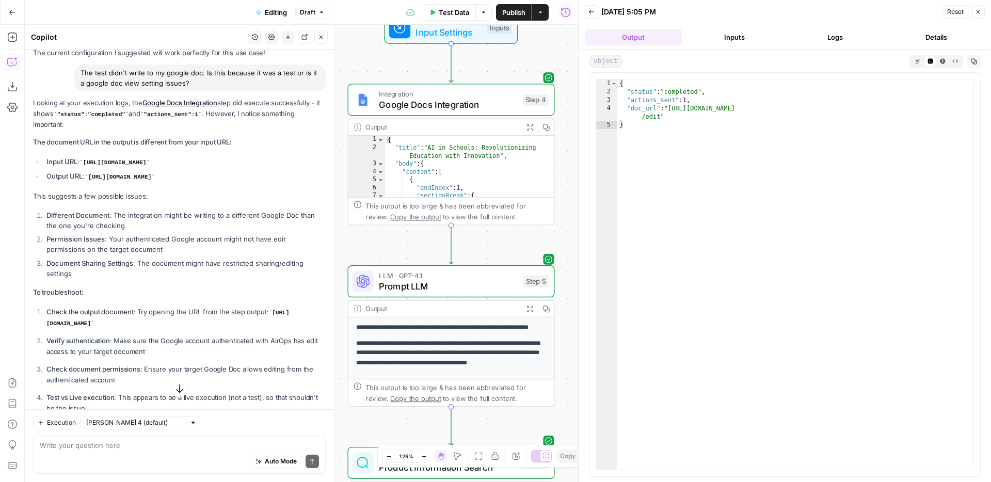
drag, startPoint x: 563, startPoint y: 190, endPoint x: 555, endPoint y: 222, distance: 32.4
click at [555, 222] on div "Workflow Input Settings Inputs Integration Google Docs Integration Step 4 Outpu…" at bounding box center [301, 253] width 553 height 457
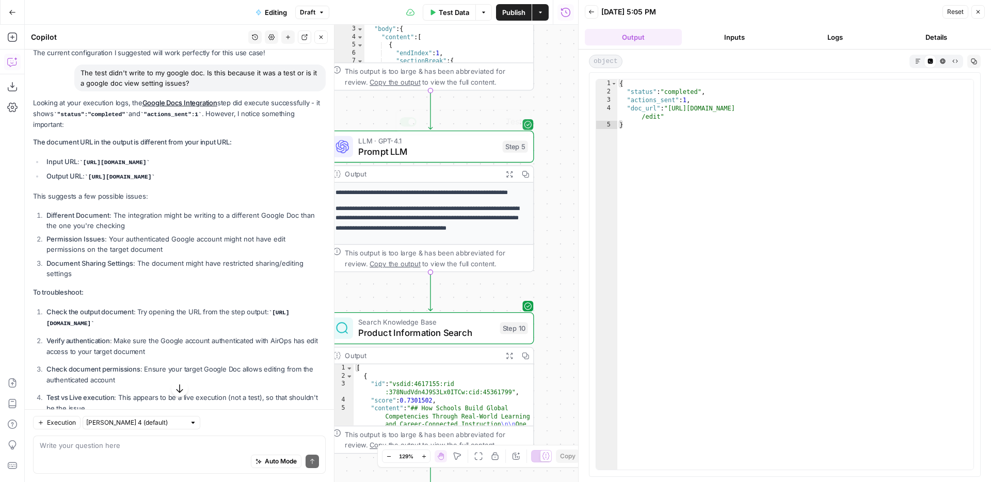
drag, startPoint x: 555, startPoint y: 263, endPoint x: 535, endPoint y: 134, distance: 130.5
click at [534, 129] on div "Workflow Input Settings Inputs Integration Google Docs Integration Step 4 Outpu…" at bounding box center [301, 253] width 553 height 457
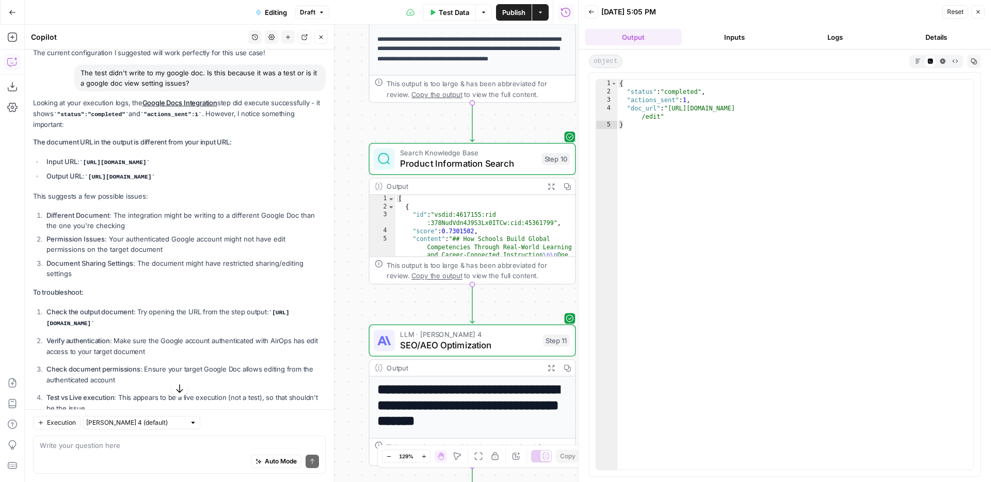
drag, startPoint x: 560, startPoint y: 340, endPoint x: 601, endPoint y: 175, distance: 170.4
click at [601, 175] on body "**********" at bounding box center [495, 241] width 991 height 482
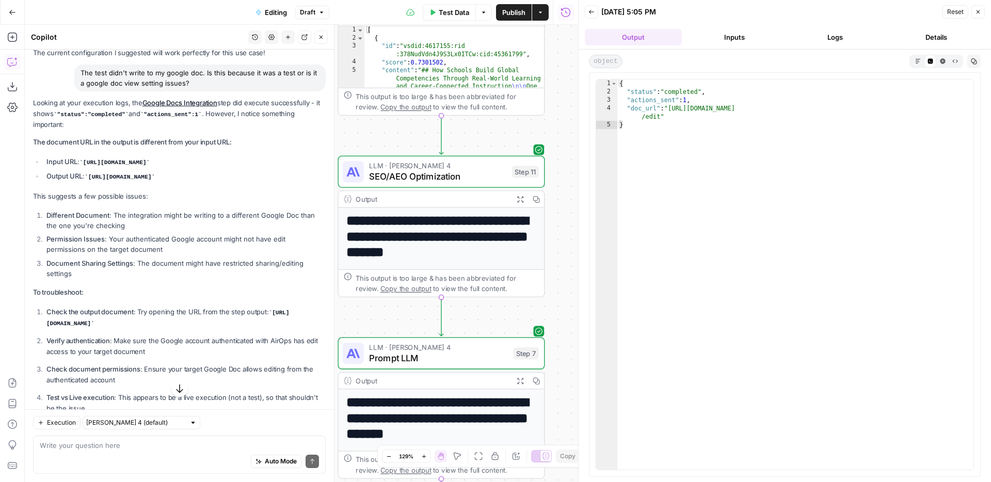
drag, startPoint x: 558, startPoint y: 295, endPoint x: 523, endPoint y: 129, distance: 170.4
click at [526, 122] on div "Workflow Input Settings Inputs Integration Google Docs Integration Step 4 Outpu…" at bounding box center [301, 253] width 553 height 457
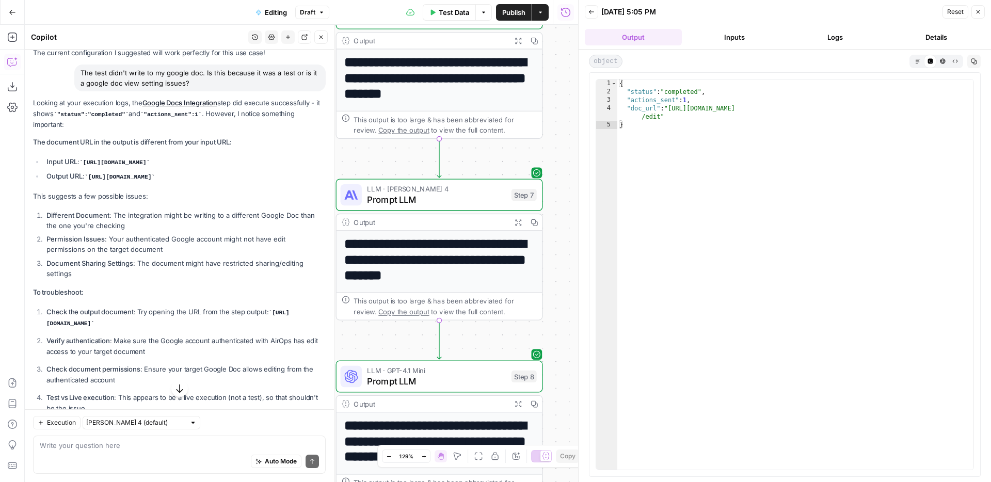
drag, startPoint x: 563, startPoint y: 273, endPoint x: 566, endPoint y: 168, distance: 104.8
click at [565, 125] on div "Workflow Input Settings Inputs Integration Google Docs Integration Step 4 Outpu…" at bounding box center [301, 253] width 553 height 457
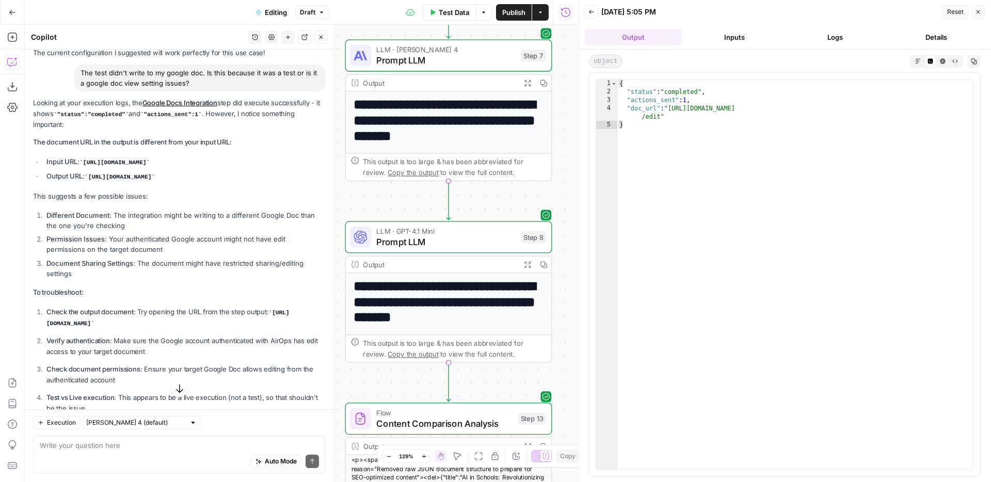
drag, startPoint x: 569, startPoint y: 239, endPoint x: 575, endPoint y: 148, distance: 91.5
click at [575, 148] on body "**********" at bounding box center [495, 241] width 991 height 482
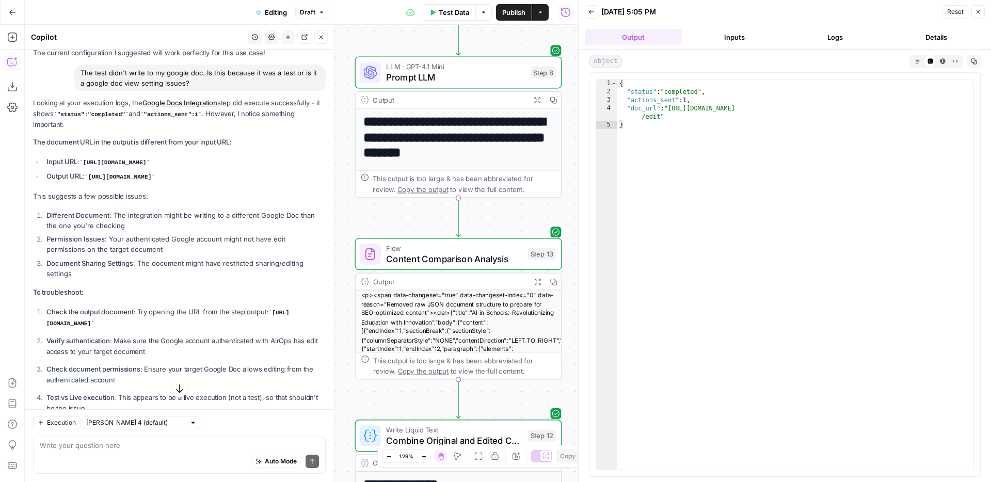
drag, startPoint x: 568, startPoint y: 326, endPoint x: 578, endPoint y: 158, distance: 168.6
click at [579, 156] on body "**********" at bounding box center [495, 241] width 991 height 482
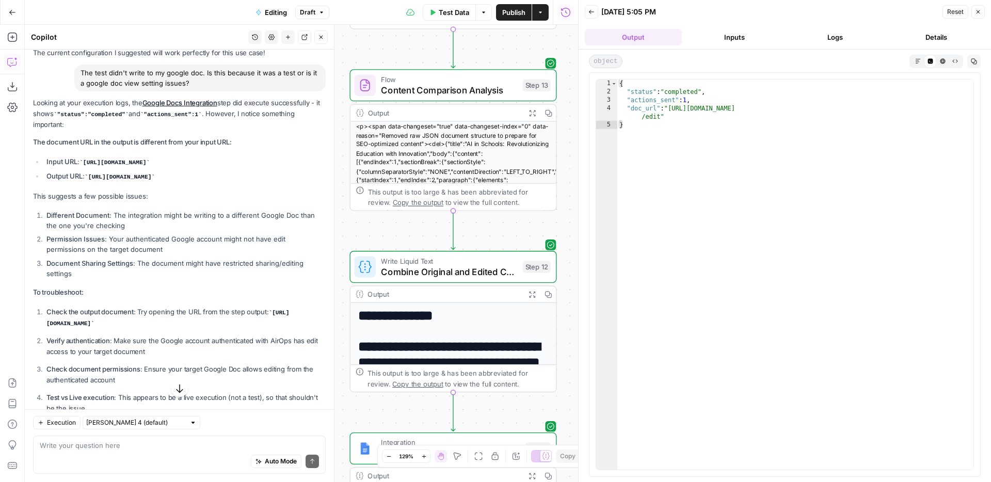
drag, startPoint x: 565, startPoint y: 312, endPoint x: 560, endPoint y: 146, distance: 166.8
click at [559, 139] on div "Workflow Input Settings Inputs Integration Google Docs Integration Step 4 Outpu…" at bounding box center [301, 253] width 553 height 457
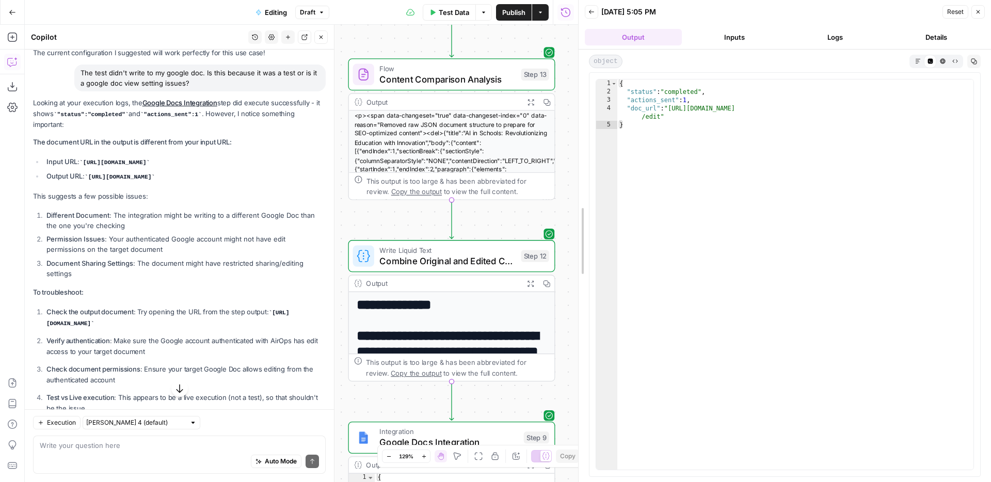
drag, startPoint x: 571, startPoint y: 286, endPoint x: 579, endPoint y: 127, distance: 159.7
click at [579, 127] on div at bounding box center [578, 241] width 10 height 482
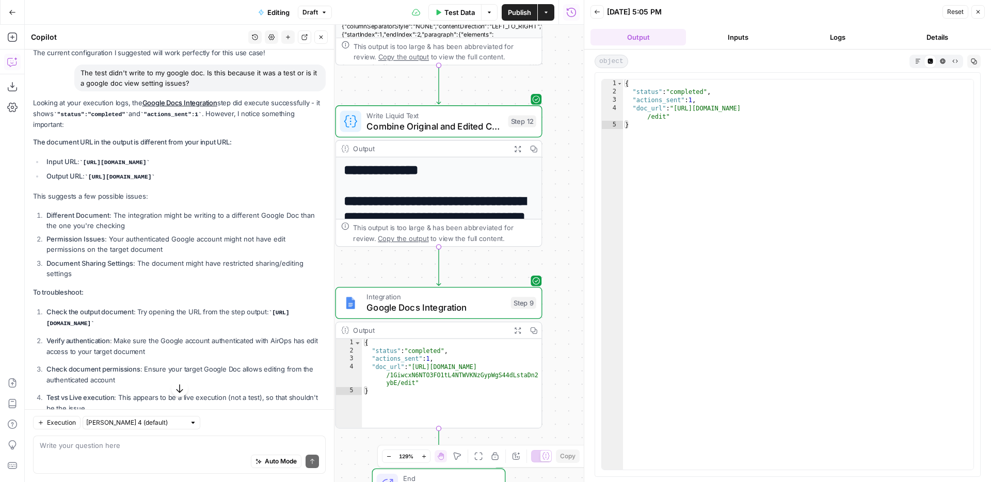
drag, startPoint x: 565, startPoint y: 269, endPoint x: 552, endPoint y: 140, distance: 130.3
click at [552, 135] on div "Workflow Input Settings Inputs Integration Google Docs Integration Step 4 Outpu…" at bounding box center [304, 253] width 559 height 457
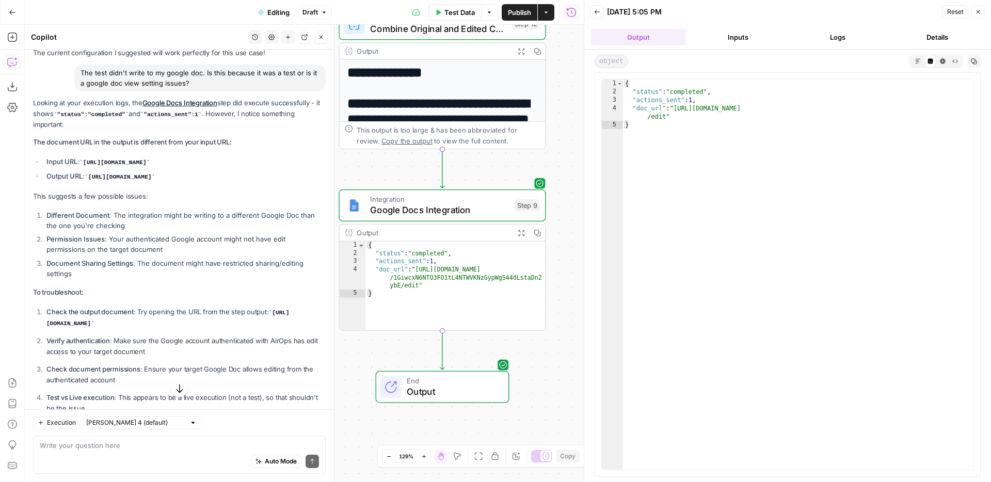
drag, startPoint x: 563, startPoint y: 214, endPoint x: 567, endPoint y: 180, distance: 34.3
click at [567, 180] on div "Workflow Input Settings Inputs Integration Google Docs Integration Step 4 Outpu…" at bounding box center [304, 253] width 559 height 457
click at [497, 276] on div "{ "status" : "completed" , "actions_sent" : 1 , "doc_url" : "https://docs.googl…" at bounding box center [455, 294] width 180 height 105
drag, startPoint x: 419, startPoint y: 272, endPoint x: 417, endPoint y: 286, distance: 14.1
click at [417, 286] on div "{ "status" : "completed" , "actions_sent" : 1 , "doc_url" : "https://docs.googl…" at bounding box center [455, 294] width 180 height 105
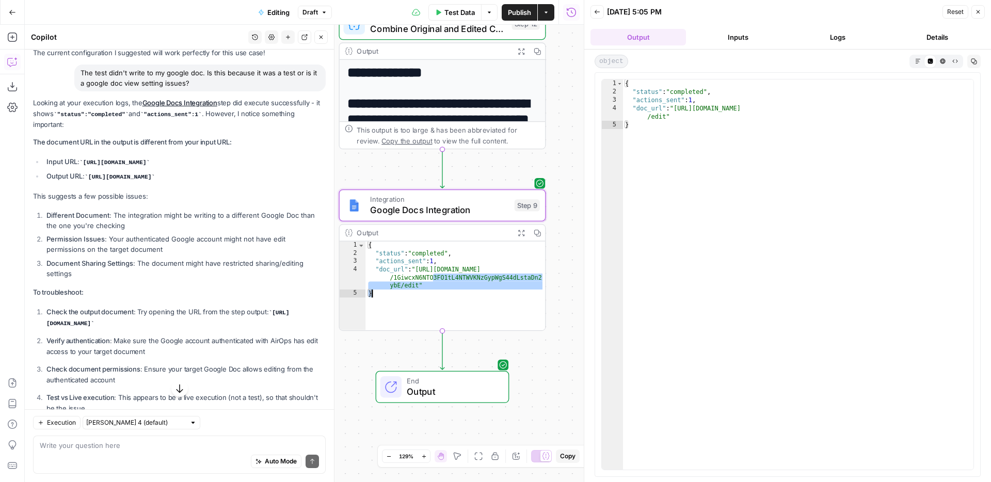
drag, startPoint x: 418, startPoint y: 269, endPoint x: 423, endPoint y: 273, distance: 5.9
click at [421, 282] on div "{ "status" : "completed" , "actions_sent" : 1 , "doc_url" : "https://docs.googl…" at bounding box center [455, 294] width 180 height 105
drag, startPoint x: 419, startPoint y: 270, endPoint x: 426, endPoint y: 272, distance: 7.5
click at [426, 272] on div "{ "status" : "completed" , "actions_sent" : 1 , "doc_url" : "https://docs.googl…" at bounding box center [455, 294] width 180 height 105
click at [427, 284] on div "{ "status" : "completed" , "actions_sent" : 1 , "doc_url" : "https://docs.googl…" at bounding box center [455, 294] width 180 height 105
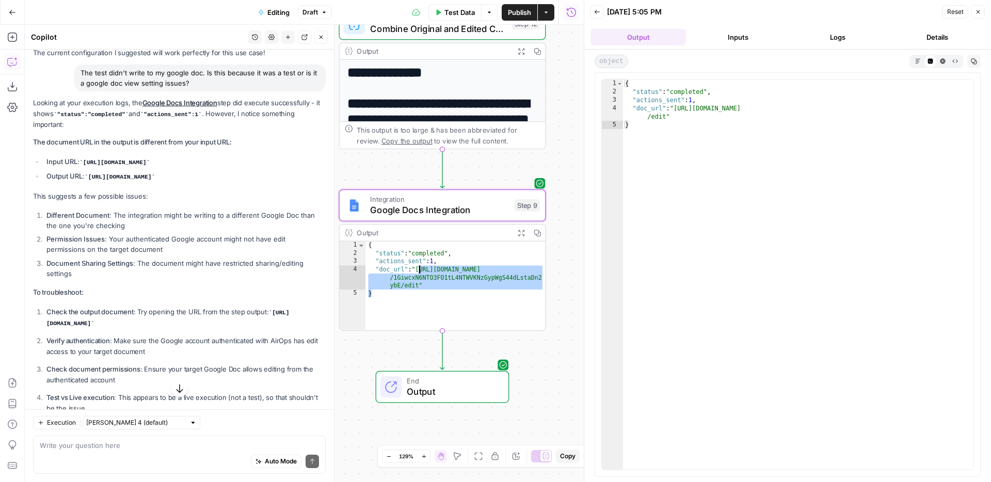
drag, startPoint x: 430, startPoint y: 288, endPoint x: 406, endPoint y: 264, distance: 33.6
click at [406, 264] on div "{ "status" : "completed" , "actions_sent" : 1 , "doc_url" : "https://docs.googl…" at bounding box center [455, 294] width 180 height 105
type textarea "**********"
click at [322, 31] on button "Close" at bounding box center [320, 36] width 13 height 13
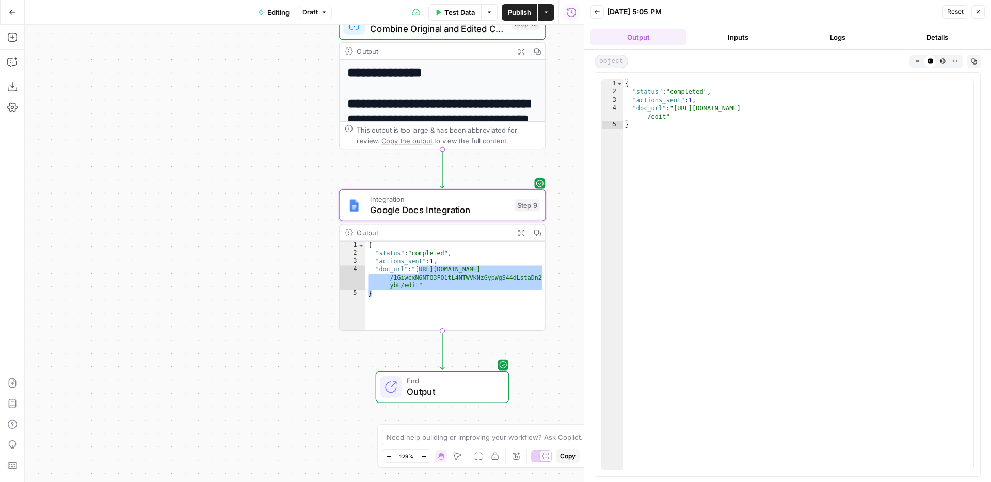
click at [975, 11] on icon "button" at bounding box center [978, 12] width 6 height 6
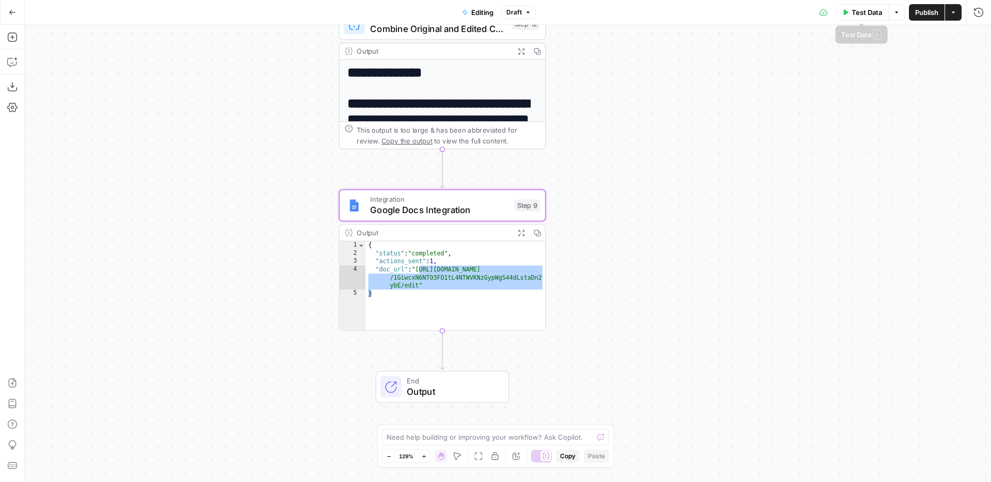
click at [857, 14] on span "Test Data" at bounding box center [867, 12] width 30 height 10
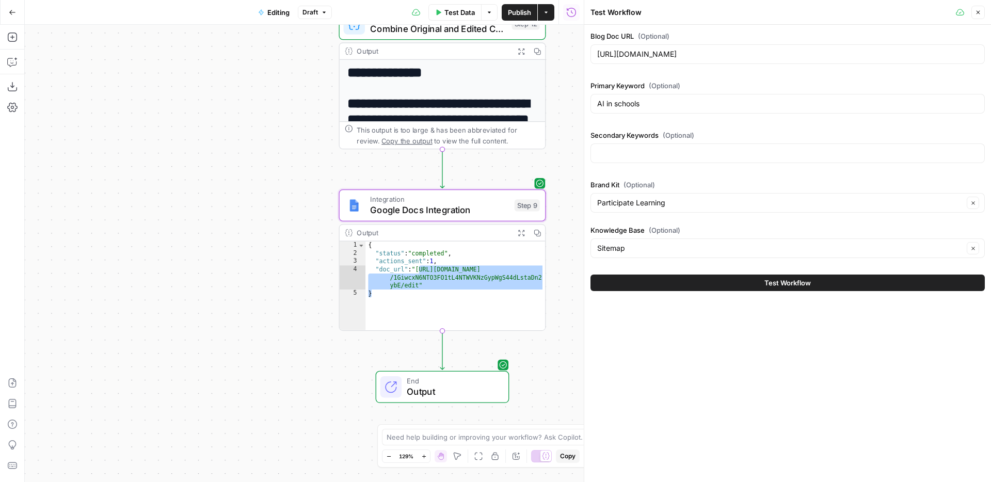
click at [795, 283] on span "Test Workflow" at bounding box center [787, 283] width 46 height 10
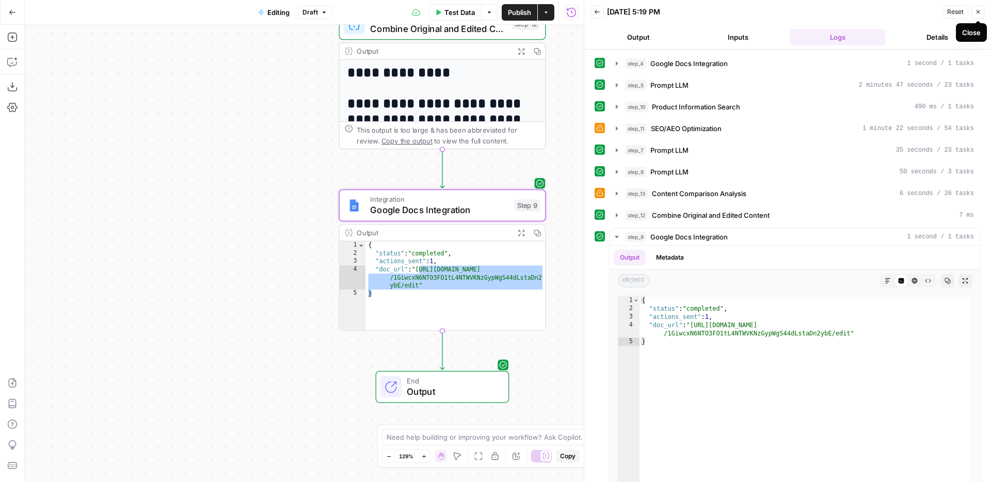
click at [979, 10] on icon "button" at bounding box center [979, 12] width 4 height 4
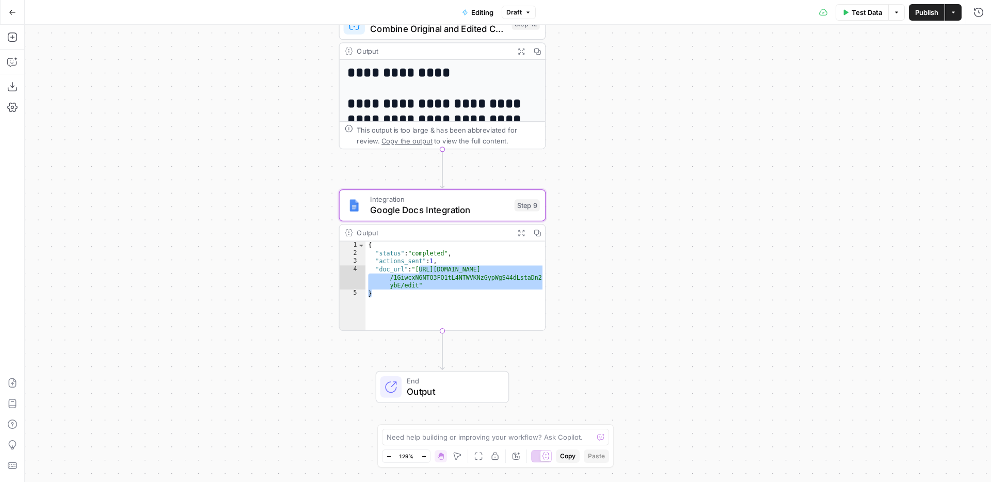
click at [864, 18] on button "Test Data" at bounding box center [862, 12] width 53 height 17
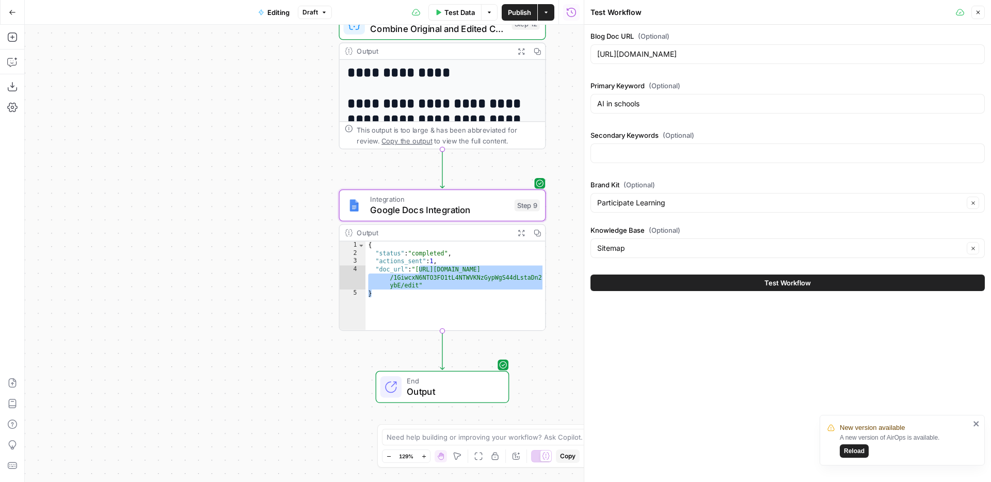
click at [851, 450] on span "Reload" at bounding box center [854, 451] width 21 height 9
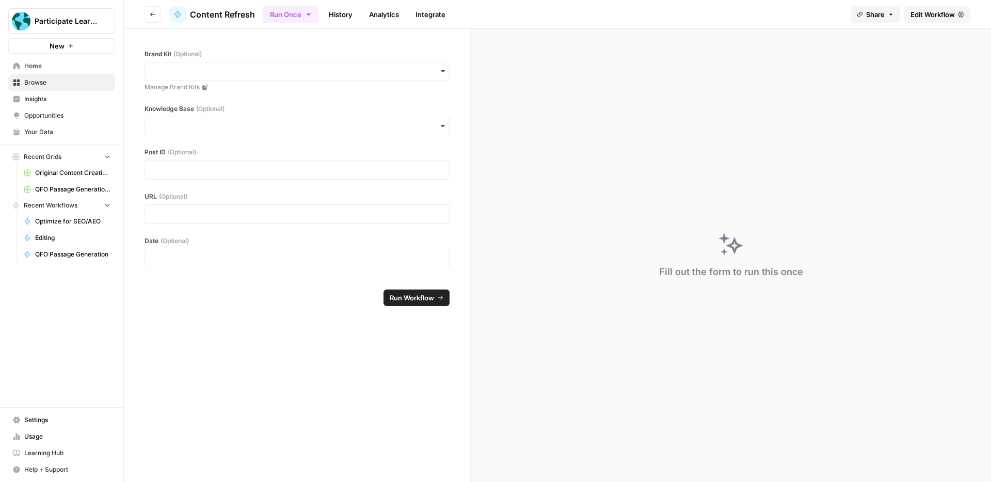
click at [933, 14] on span "Edit Workflow" at bounding box center [933, 14] width 44 height 10
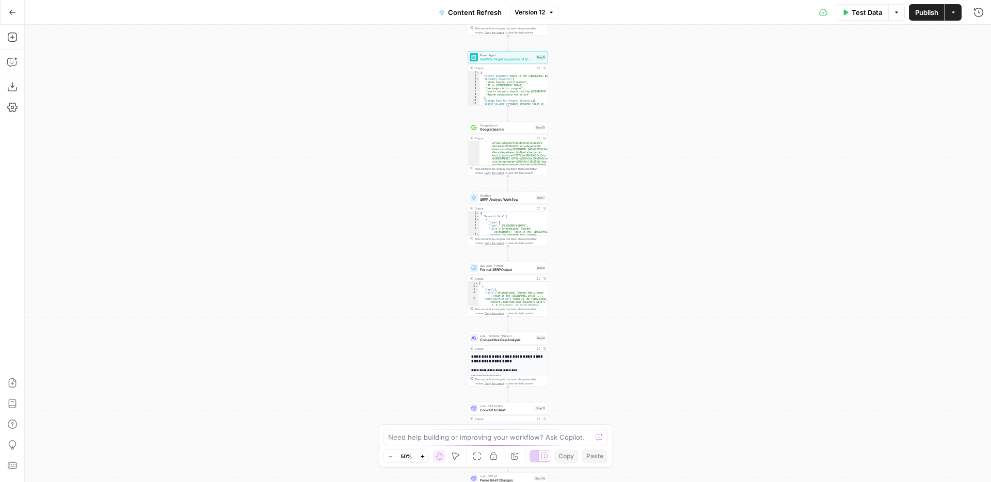
scroll to position [277, 0]
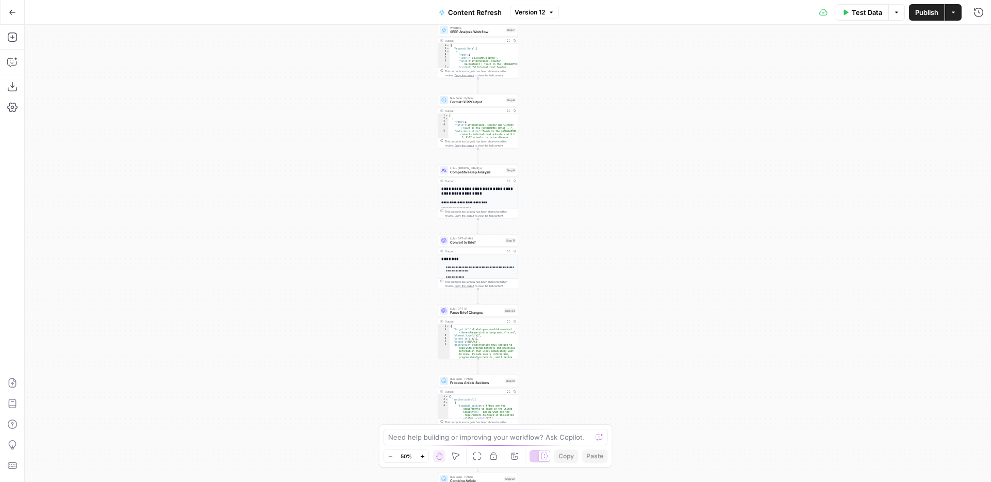
drag, startPoint x: 621, startPoint y: 183, endPoint x: 624, endPoint y: 229, distance: 46.0
click at [608, 70] on div "Workflow Input Settings Inputs Integration WordPress Integration Step 37 Output…" at bounding box center [508, 253] width 966 height 457
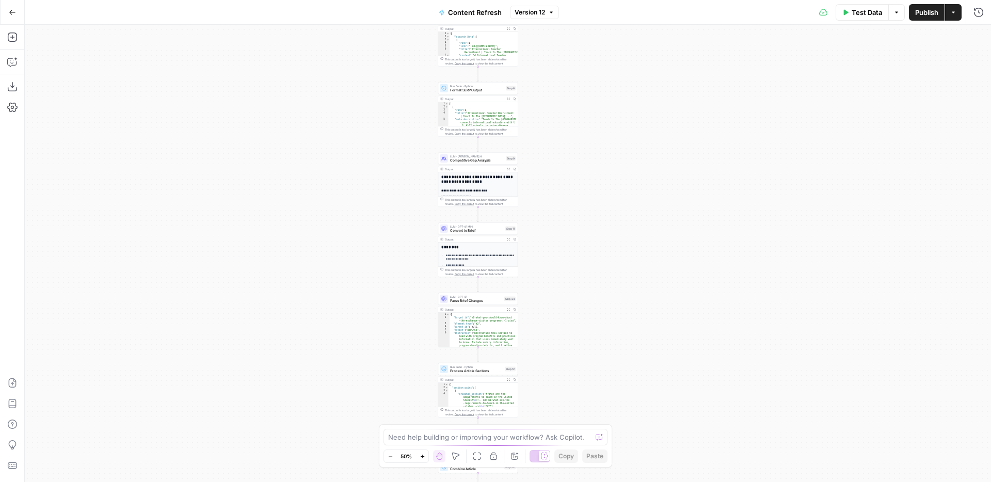
drag, startPoint x: 614, startPoint y: 272, endPoint x: 612, endPoint y: 252, distance: 19.2
click at [614, 256] on div "Workflow Input Settings Inputs Integration WordPress Integration Step 37 Output…" at bounding box center [508, 253] width 966 height 457
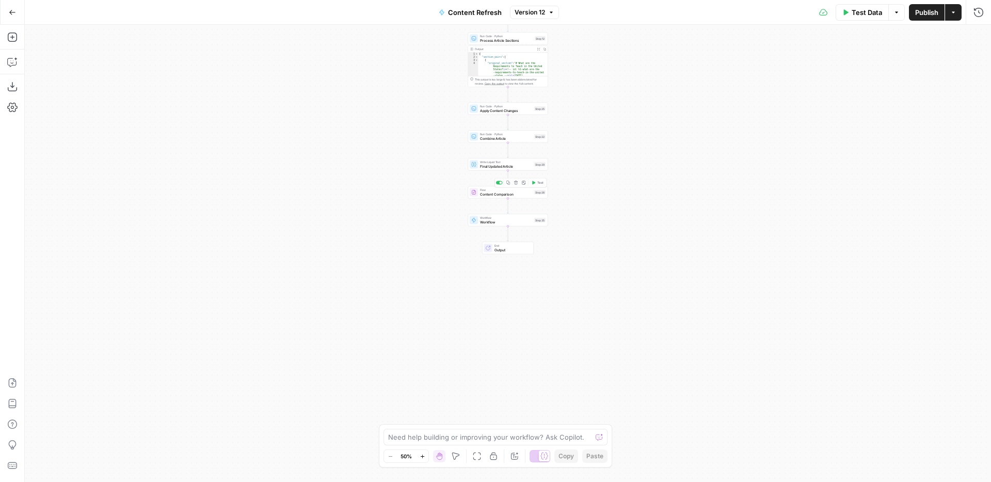
click at [489, 195] on span "Content Comparison" at bounding box center [506, 194] width 52 height 5
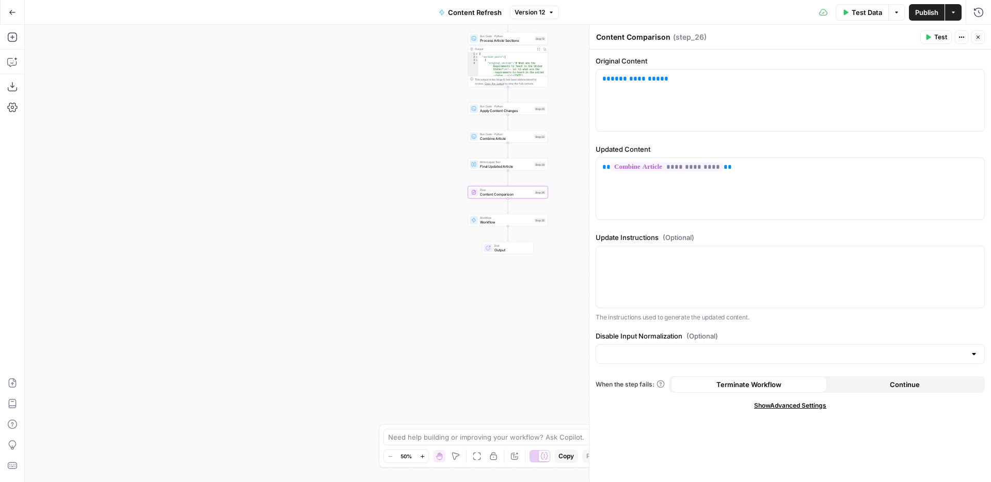
click at [629, 38] on textarea "Content Comparison" at bounding box center [633, 37] width 74 height 10
click at [291, 145] on div "Workflow Input Settings Inputs Integration WordPress Integration Step 37 Output…" at bounding box center [508, 253] width 966 height 457
click at [21, 19] on div "Go Back" at bounding box center [12, 12] width 25 height 24
click at [17, 12] on button "Go Back" at bounding box center [12, 12] width 19 height 19
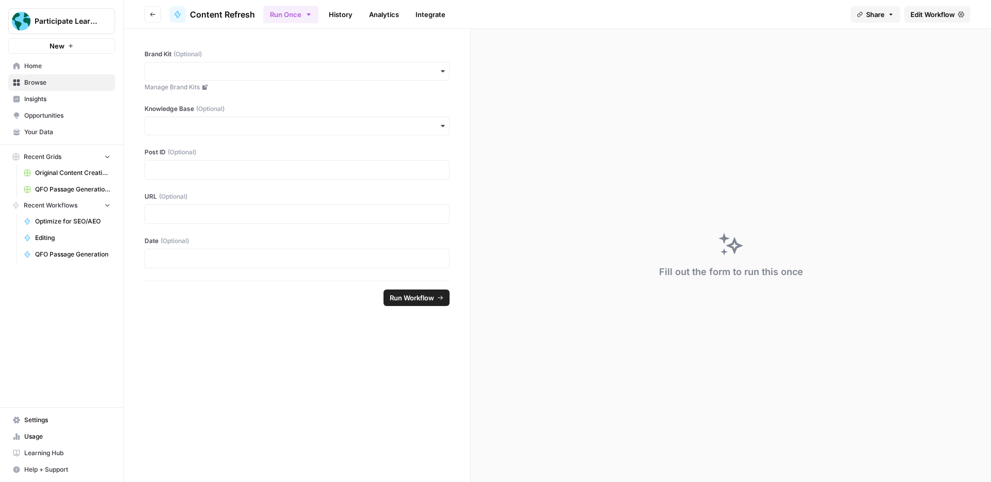
click at [67, 66] on span "Home" at bounding box center [67, 65] width 86 height 9
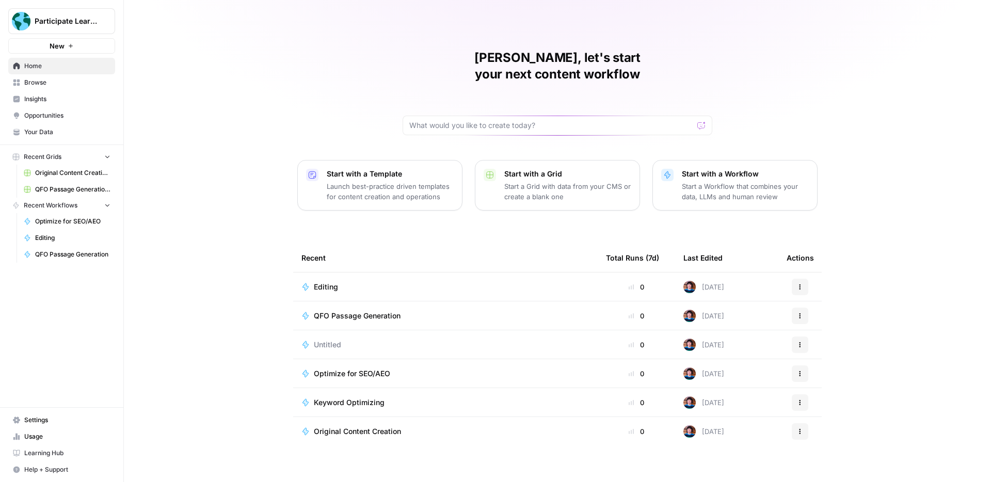
click at [78, 131] on span "Your Data" at bounding box center [67, 131] width 86 height 9
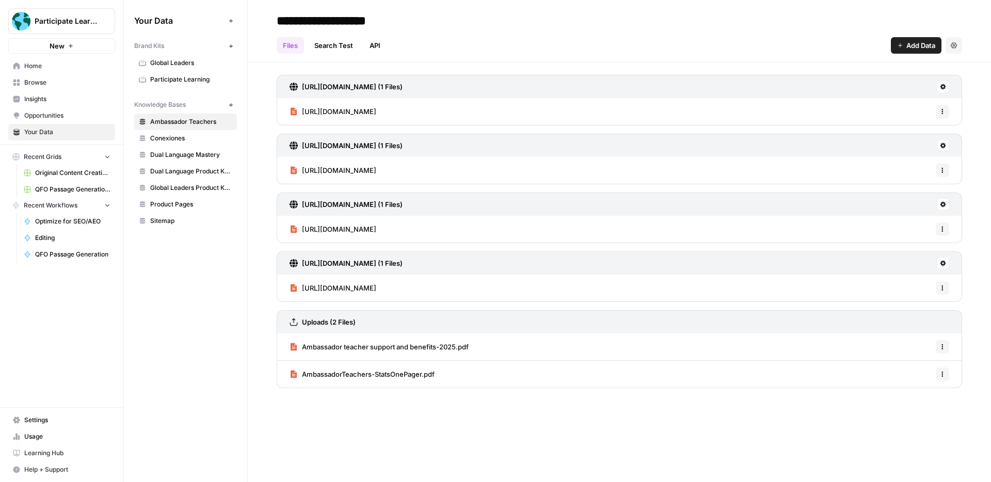
click at [32, 419] on span "Settings" at bounding box center [67, 420] width 86 height 9
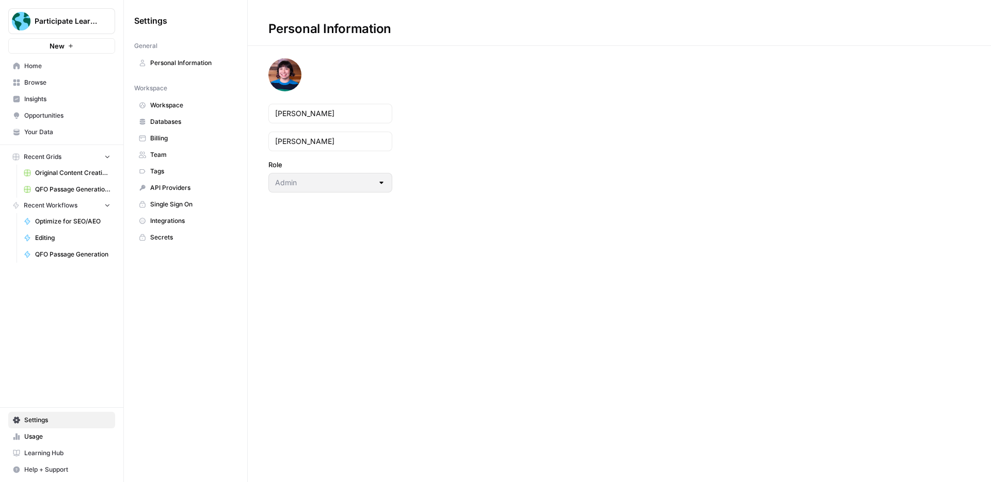
click at [189, 218] on span "Integrations" at bounding box center [191, 220] width 82 height 9
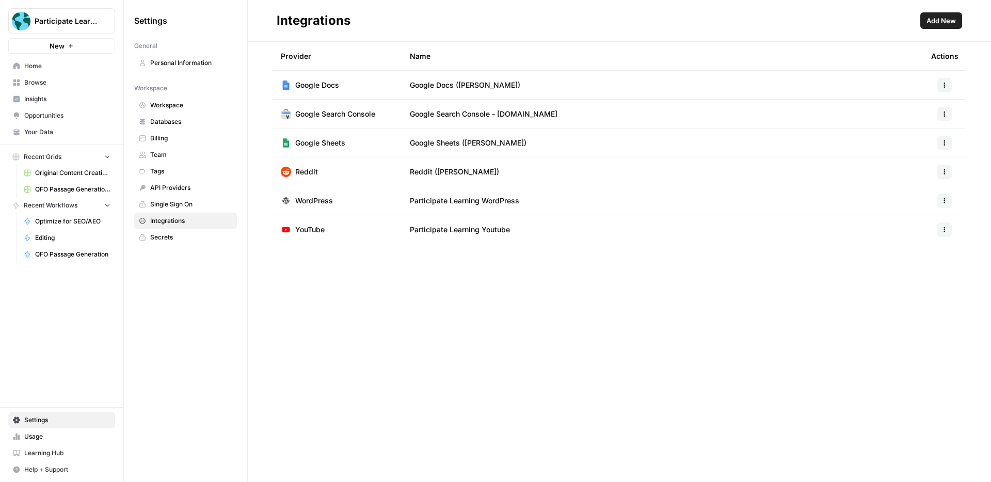
click at [945, 170] on icon "button" at bounding box center [945, 172] width 6 height 6
click at [933, 190] on span "Edit" at bounding box center [922, 195] width 33 height 10
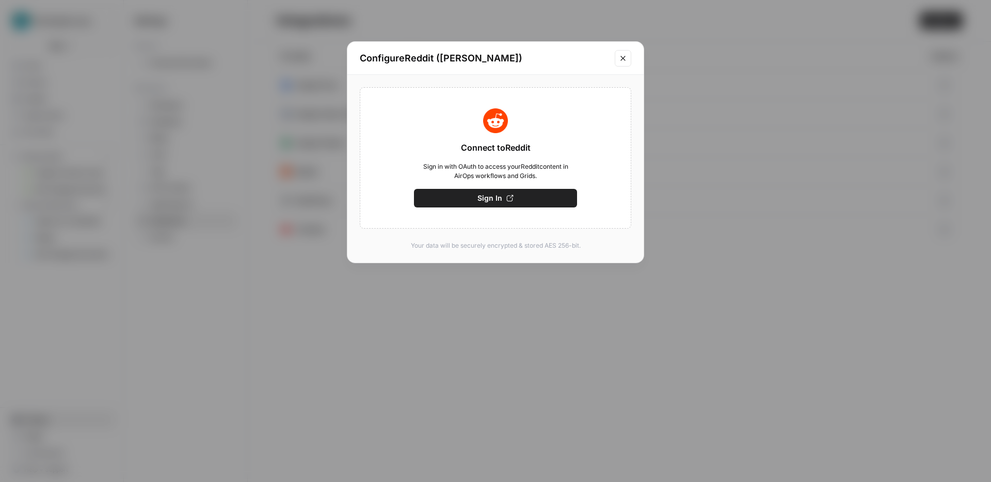
click at [626, 55] on icon "Close modal" at bounding box center [623, 58] width 8 height 8
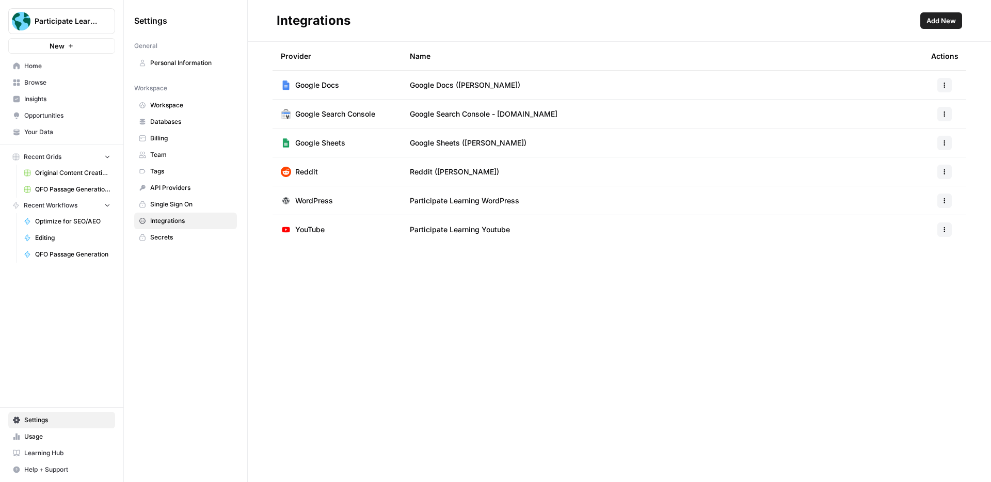
click at [947, 166] on button "button" at bounding box center [944, 172] width 14 height 14
click at [928, 206] on span "Rename" at bounding box center [922, 209] width 33 height 10
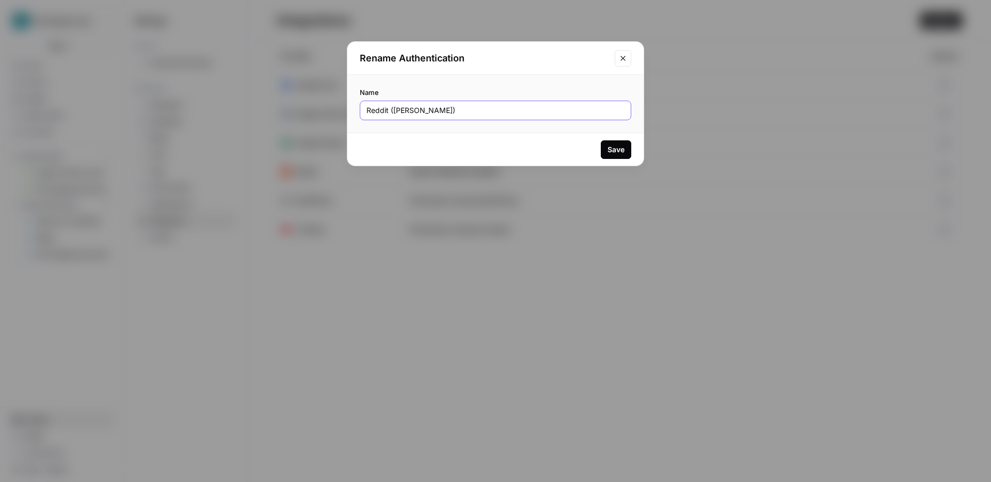
drag, startPoint x: 435, startPoint y: 113, endPoint x: 413, endPoint y: 113, distance: 21.7
click at [413, 113] on input "Reddit (Emma_At_PL)" at bounding box center [495, 110] width 258 height 10
type input "Reddit (Emma)"
click at [629, 146] on button "Save" at bounding box center [616, 149] width 30 height 19
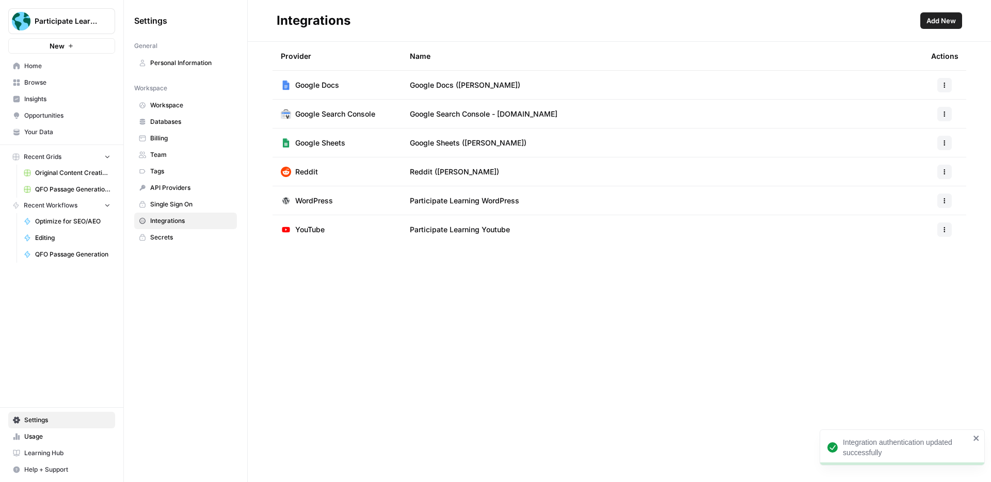
click at [950, 84] on div at bounding box center [944, 85] width 27 height 14
click at [947, 84] on icon "button" at bounding box center [945, 85] width 6 height 6
click at [925, 105] on span "Edit" at bounding box center [922, 108] width 33 height 10
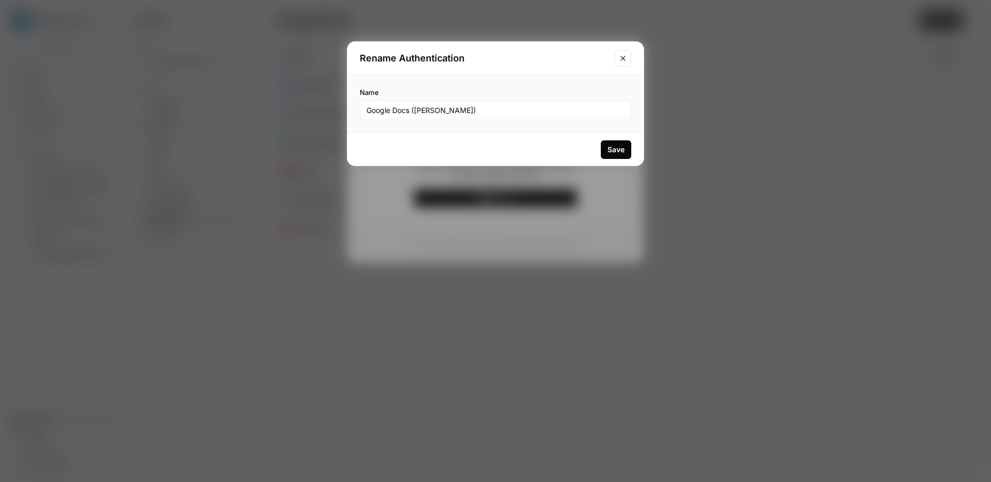
click at [617, 56] on button "Close modal" at bounding box center [623, 58] width 17 height 17
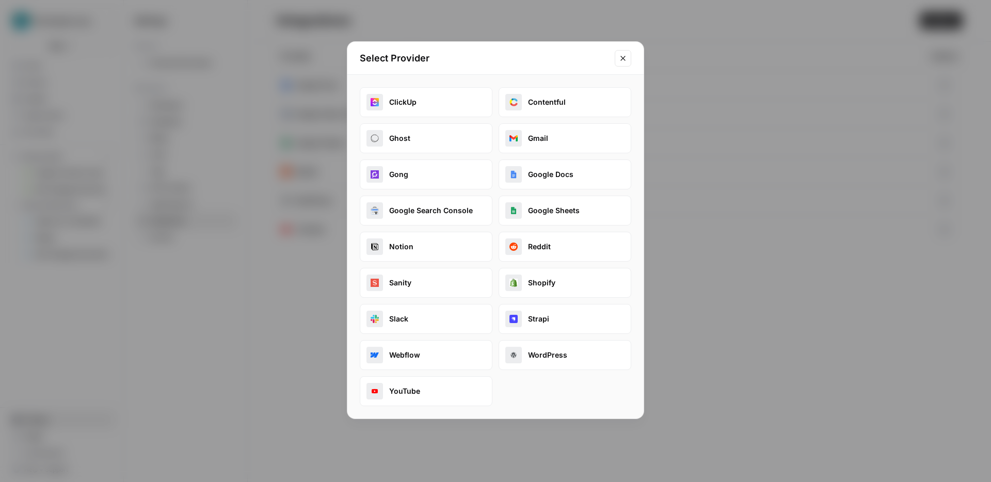
click at [619, 55] on icon "Close modal" at bounding box center [623, 58] width 8 height 8
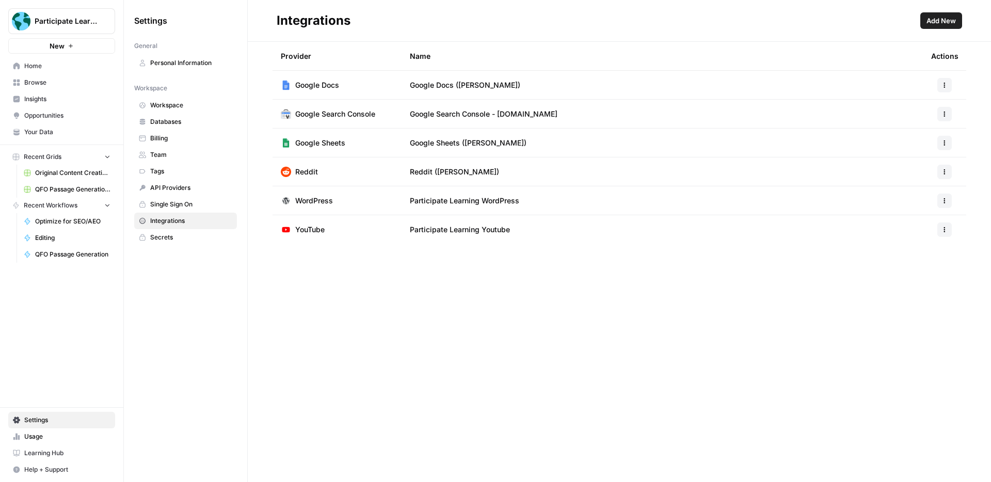
click at [362, 85] on td "Google Docs" at bounding box center [337, 85] width 129 height 28
click at [321, 83] on span "Google Docs" at bounding box center [317, 85] width 44 height 10
click at [939, 82] on button "button" at bounding box center [944, 85] width 14 height 14
click at [918, 104] on span "Edit" at bounding box center [922, 108] width 33 height 10
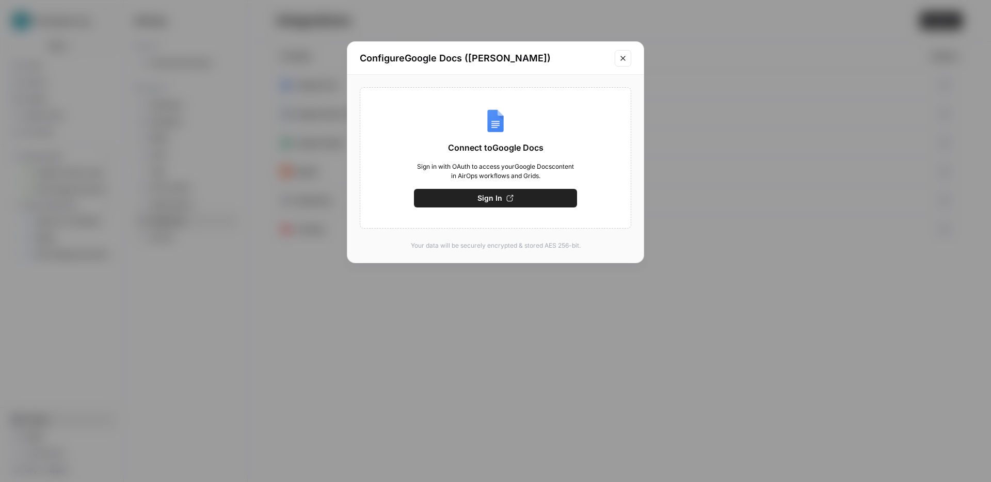
click at [540, 193] on button "Sign In" at bounding box center [495, 198] width 163 height 19
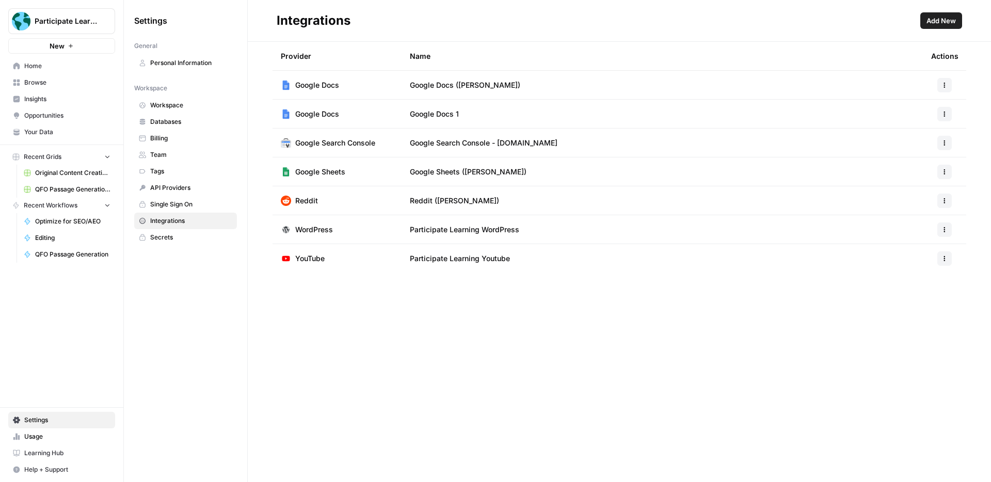
click at [944, 115] on icon "button" at bounding box center [945, 114] width 6 height 6
click at [915, 136] on span "Edit" at bounding box center [922, 137] width 33 height 10
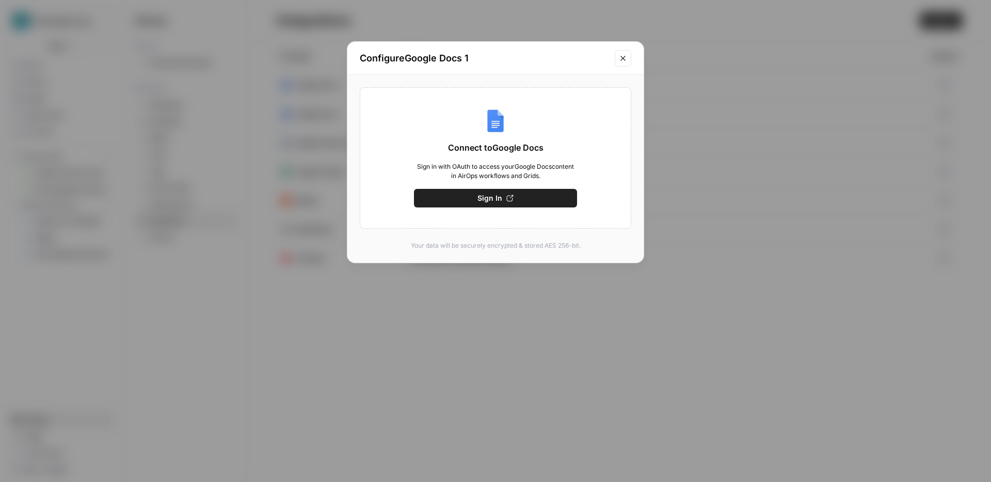
click at [627, 58] on button "Close modal" at bounding box center [623, 58] width 17 height 17
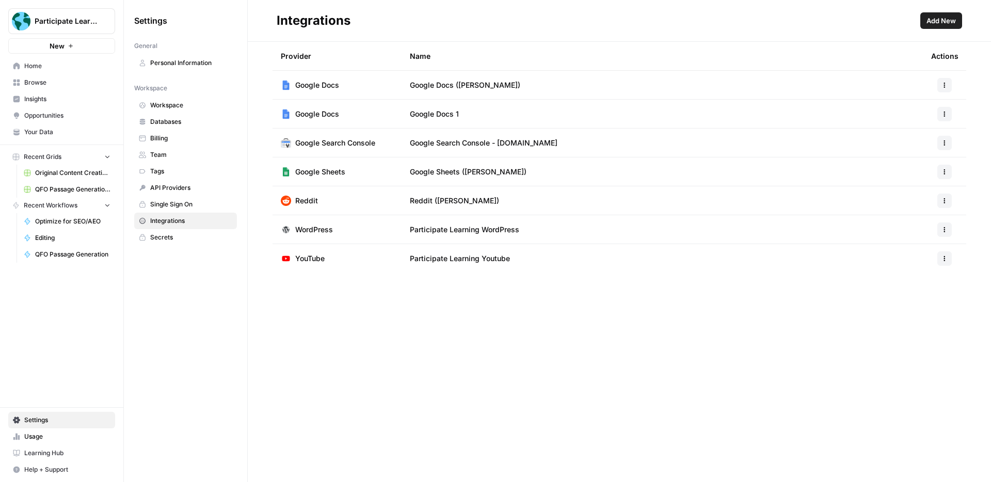
click at [626, 36] on header "Integrations Add New" at bounding box center [619, 21] width 743 height 42
click at [669, 82] on td "Google Docs ([PERSON_NAME])" at bounding box center [662, 85] width 521 height 28
click at [623, 19] on div "Integrations" at bounding box center [597, 20] width 640 height 17
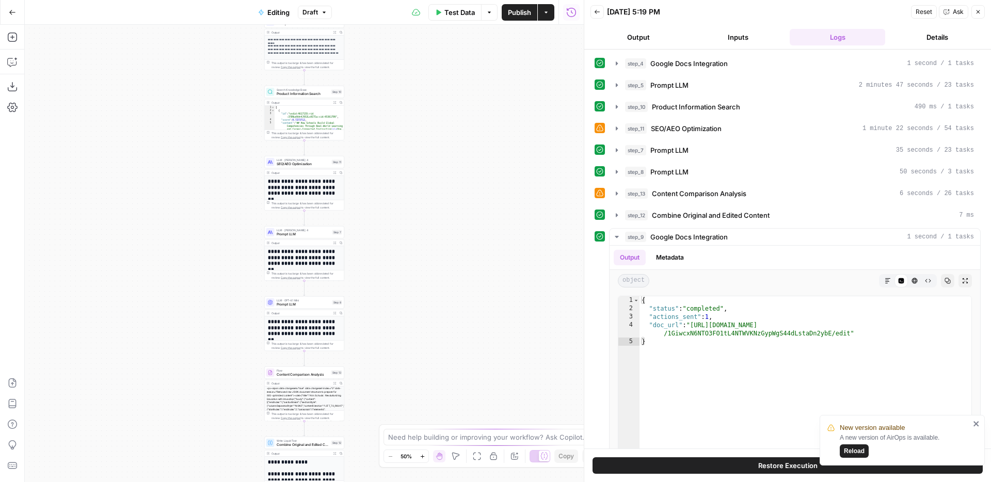
click at [458, 19] on button "Test Data" at bounding box center [454, 12] width 53 height 17
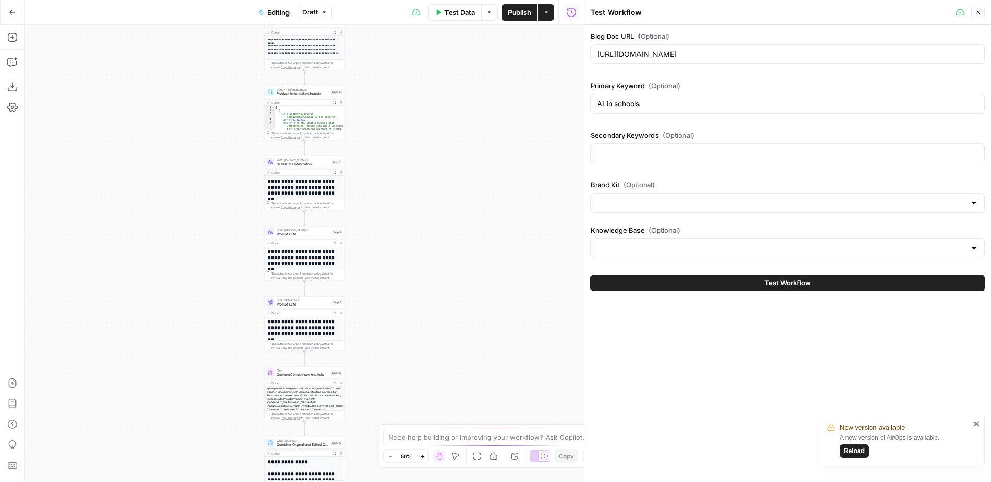
type input "Participate Learning"
type input "Sitemap"
click at [854, 450] on span "Reload" at bounding box center [854, 451] width 21 height 9
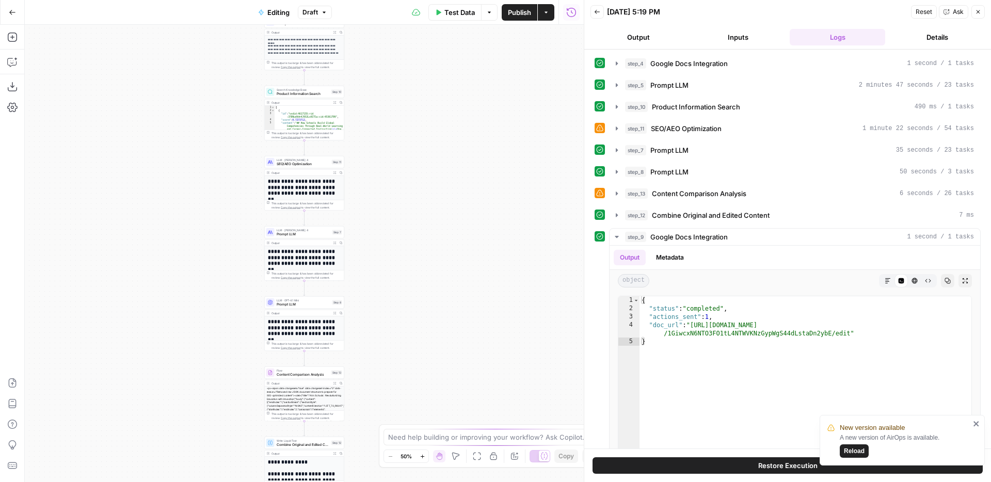
click at [854, 450] on span "Reload" at bounding box center [854, 451] width 21 height 9
click at [978, 424] on icon "close" at bounding box center [976, 424] width 7 height 8
click at [457, 13] on span "Test Data" at bounding box center [459, 12] width 30 height 10
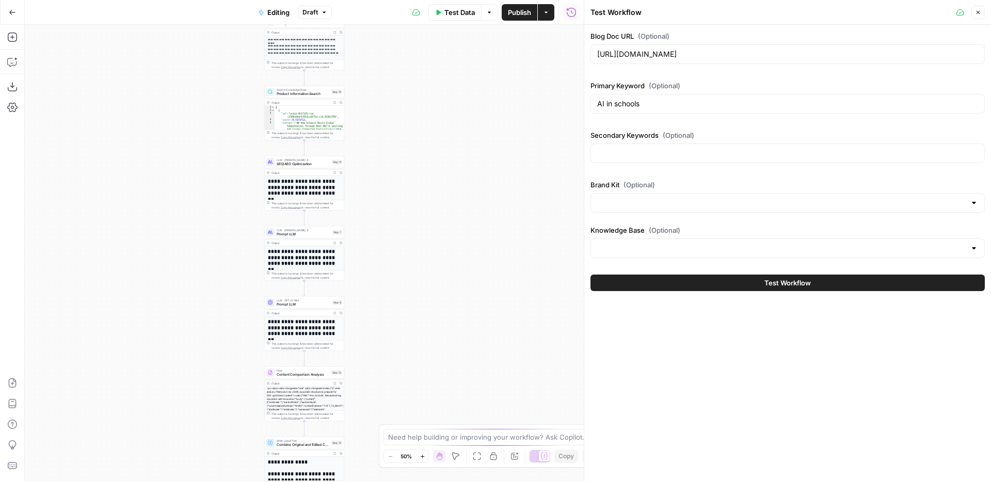
type input "Sitemap"
type input "Participate Learning"
click at [852, 284] on button "Test Workflow" at bounding box center [788, 283] width 394 height 17
